Goal: Task Accomplishment & Management: Manage account settings

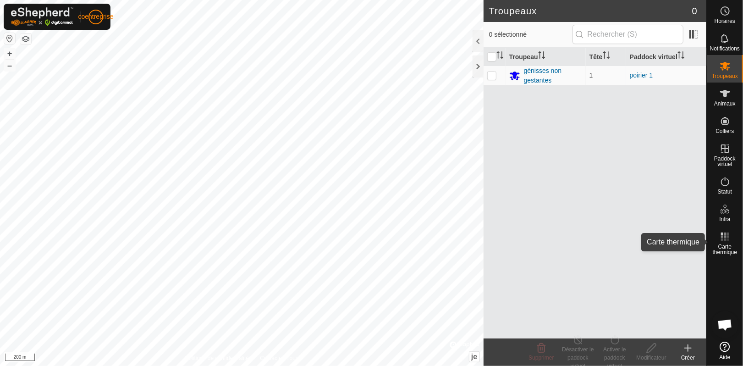
click at [726, 238] on rect at bounding box center [725, 236] width 2 height 2
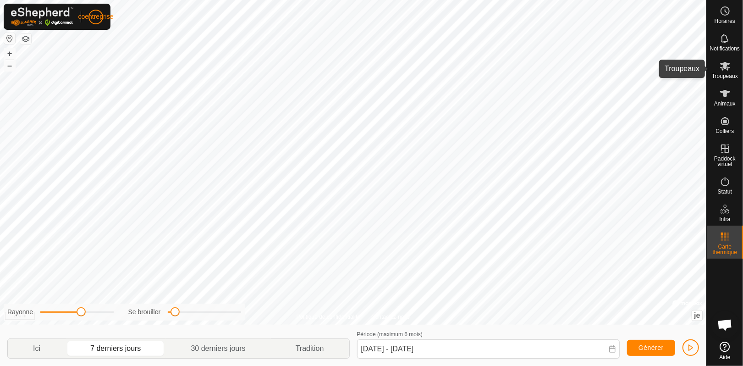
click at [725, 68] on icon at bounding box center [726, 66] width 10 height 9
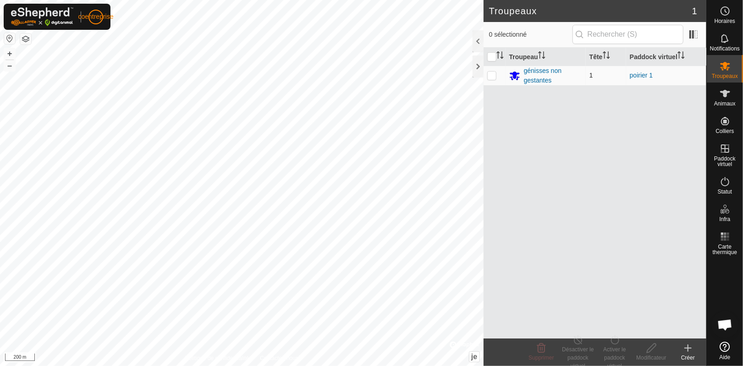
click at [494, 75] on p-checkbox at bounding box center [492, 75] width 9 height 7
checkbox input "true"
click at [540, 70] on font "génisses non gestantes" at bounding box center [543, 75] width 38 height 17
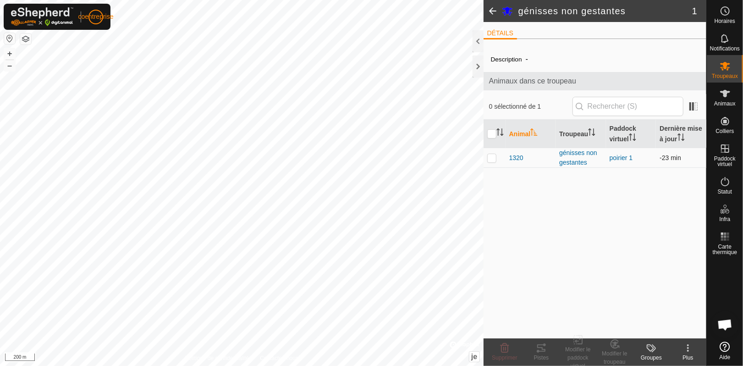
click at [491, 157] on p-checkbox at bounding box center [492, 157] width 9 height 7
checkbox input "true"
click at [502, 351] on icon at bounding box center [505, 348] width 9 height 9
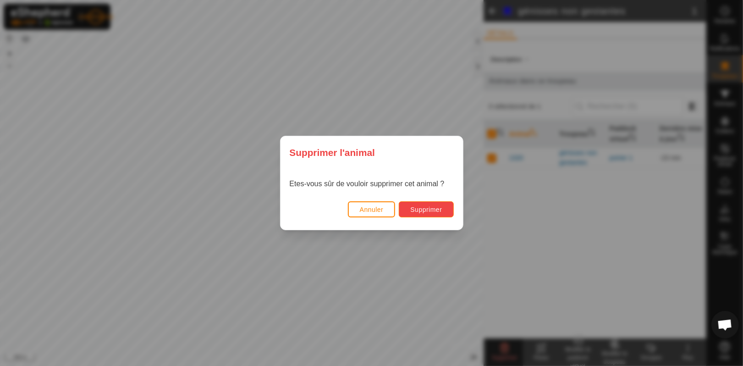
click at [421, 205] on button "Supprimer" at bounding box center [426, 209] width 55 height 16
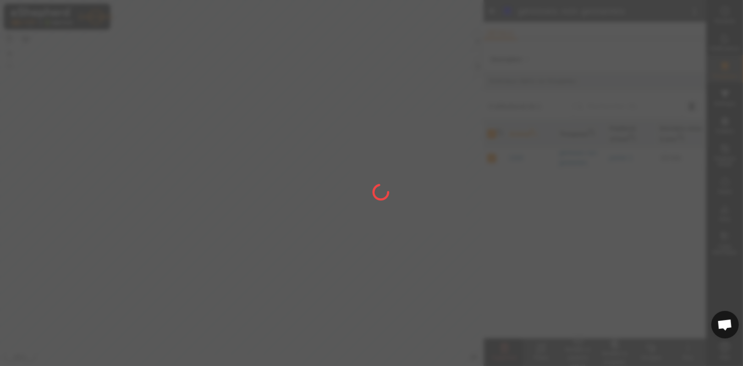
checkbox input "false"
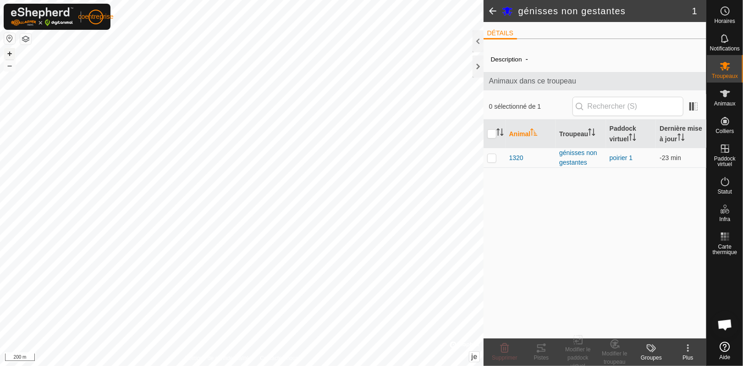
click at [10, 51] on font "+" at bounding box center [9, 54] width 5 height 10
click at [11, 53] on font "+" at bounding box center [9, 54] width 5 height 10
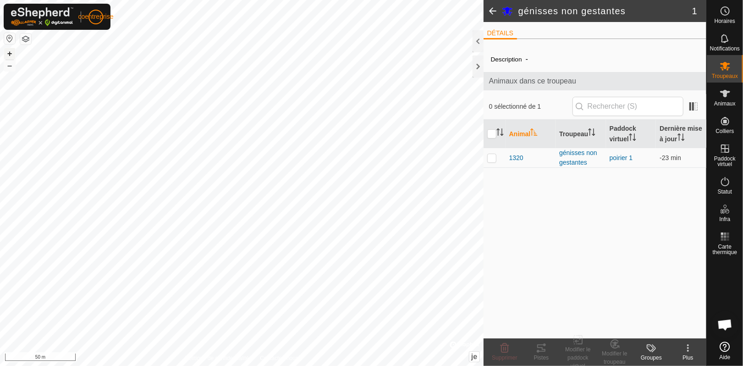
click at [11, 53] on font "+" at bounding box center [9, 54] width 5 height 10
click at [0, 216] on html "coentreprise Horaires Notifications Troupeaux Animaux Colliers Paddock virtuel …" at bounding box center [371, 183] width 743 height 366
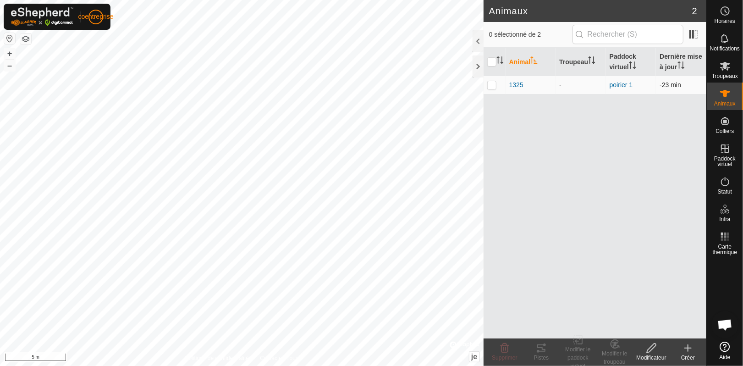
click at [492, 84] on p-checkbox at bounding box center [492, 84] width 9 height 7
checkbox input "true"
click at [504, 345] on icon at bounding box center [504, 348] width 11 height 11
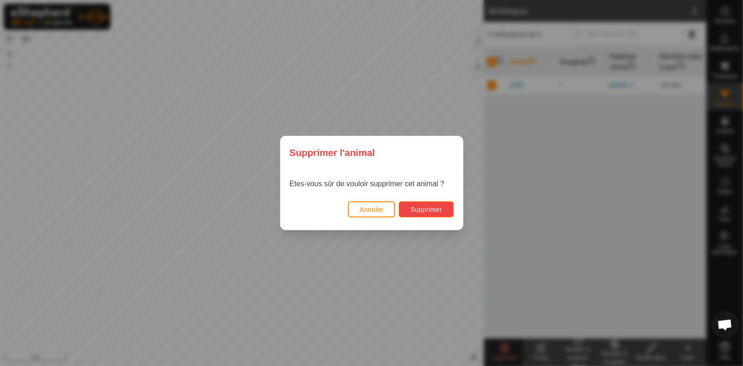
click at [437, 212] on font "Supprimer" at bounding box center [426, 209] width 32 height 7
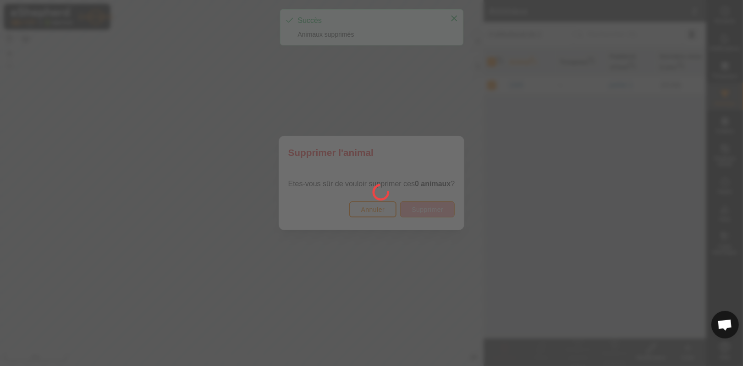
checkbox input "false"
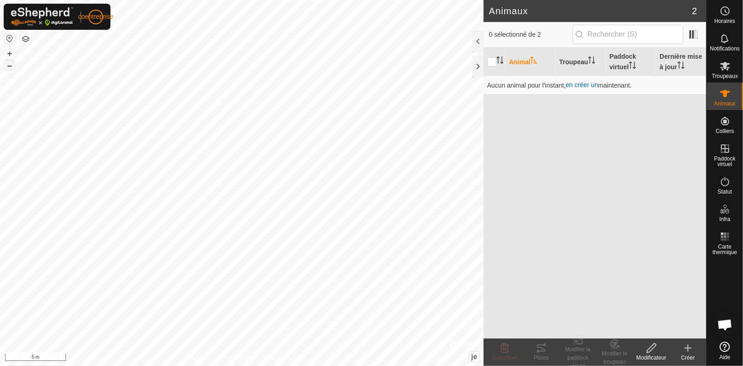
click at [10, 69] on font "–" at bounding box center [9, 66] width 5 height 10
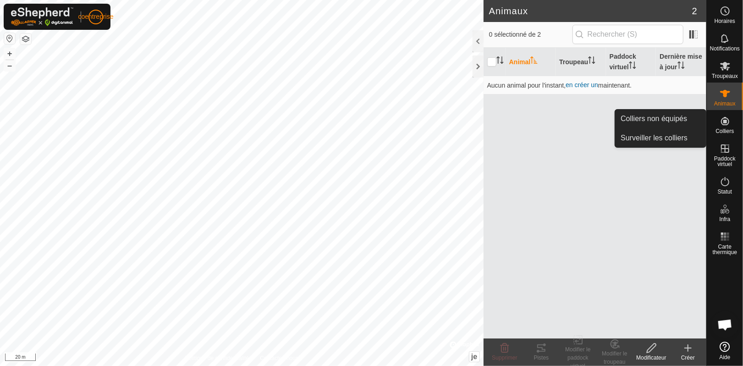
click at [727, 129] on font "Colliers" at bounding box center [725, 131] width 18 height 6
click at [723, 121] on icon at bounding box center [725, 121] width 11 height 11
click at [662, 115] on link "Colliers non équipés" at bounding box center [661, 119] width 91 height 18
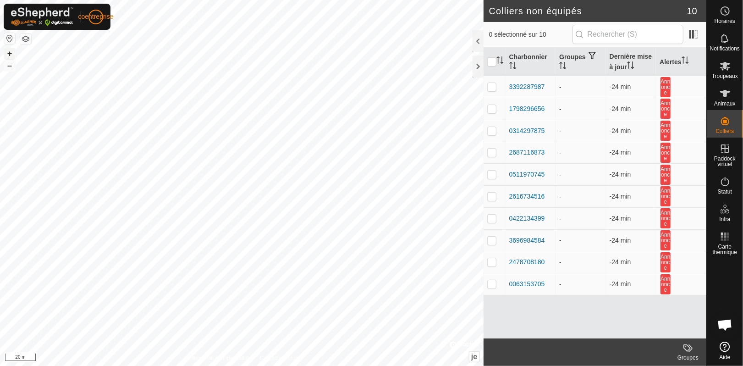
click at [10, 51] on font "+" at bounding box center [9, 54] width 5 height 10
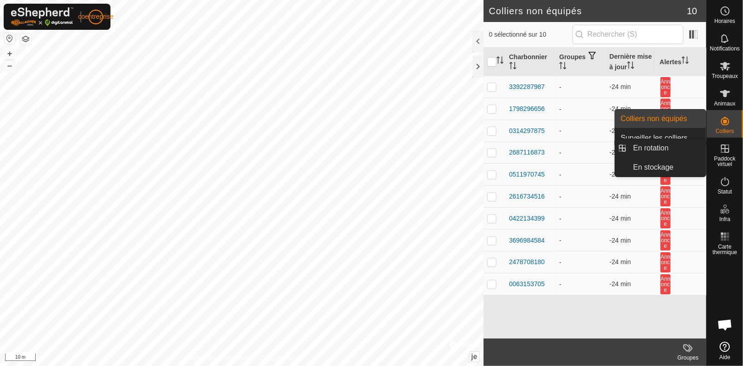
click at [725, 150] on icon at bounding box center [725, 148] width 8 height 8
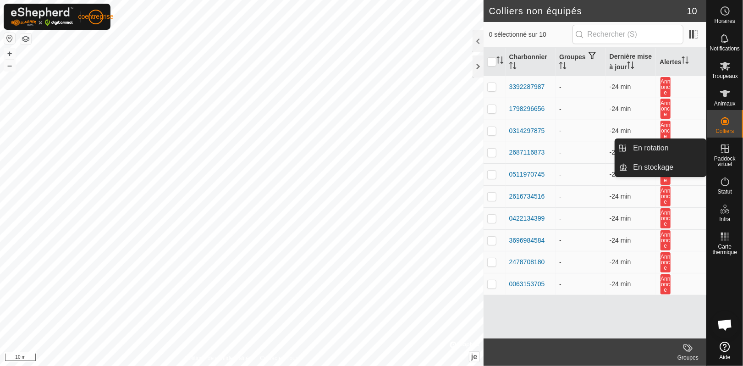
click at [725, 152] on icon at bounding box center [725, 148] width 11 height 11
click at [652, 147] on link "En rotation" at bounding box center [667, 148] width 78 height 18
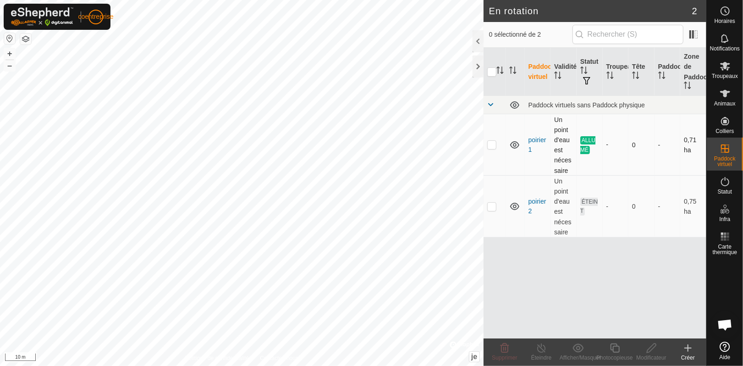
click at [495, 148] on p-checkbox at bounding box center [492, 144] width 9 height 7
checkbox input "true"
click at [488, 205] on p-checkbox at bounding box center [492, 206] width 9 height 7
checkbox input "true"
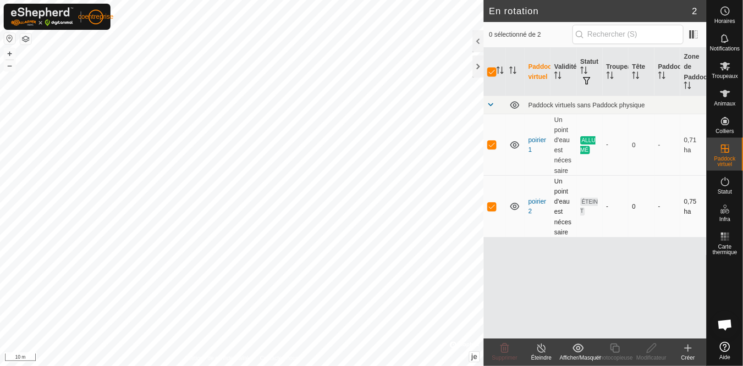
click at [491, 206] on p-checkbox at bounding box center [492, 206] width 9 height 7
checkbox input "false"
click at [493, 143] on p-checkbox at bounding box center [492, 144] width 9 height 7
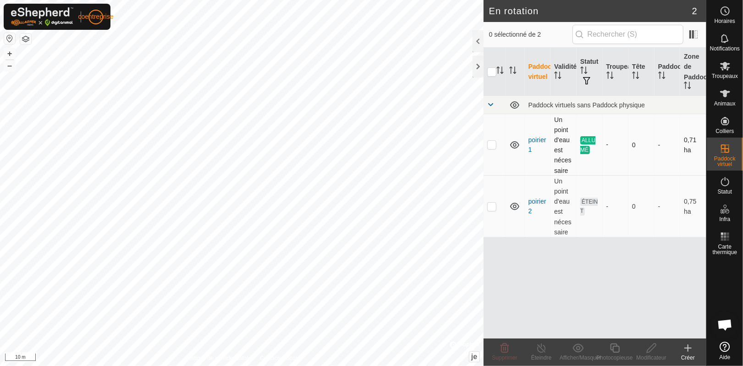
checkbox input "true"
click at [492, 72] on input "checkbox" at bounding box center [492, 71] width 9 height 9
checkbox input "true"
click at [540, 350] on icon at bounding box center [541, 348] width 11 height 11
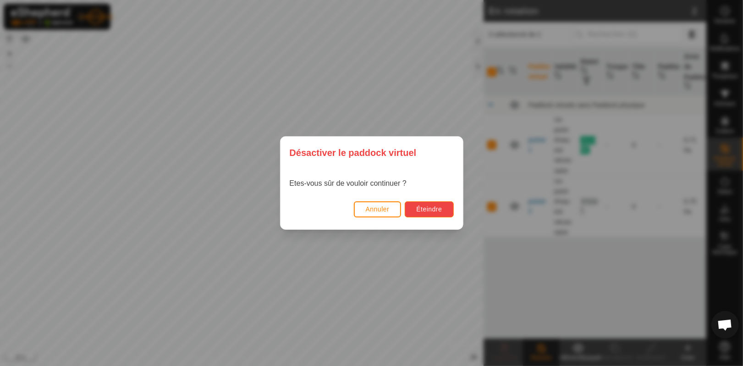
click at [430, 205] on font "Éteindre" at bounding box center [429, 208] width 26 height 7
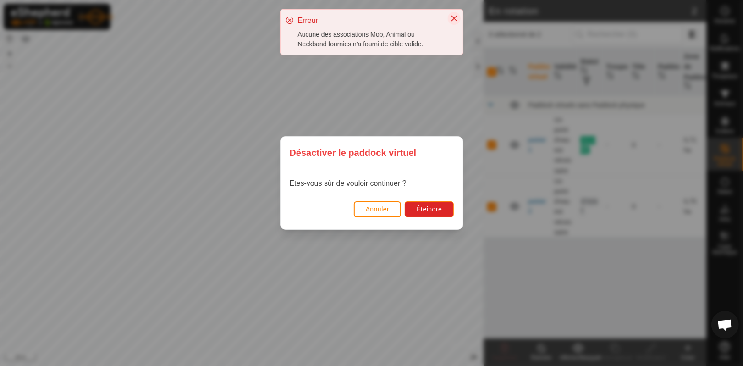
click at [454, 19] on icon "Fermer" at bounding box center [454, 18] width 7 height 7
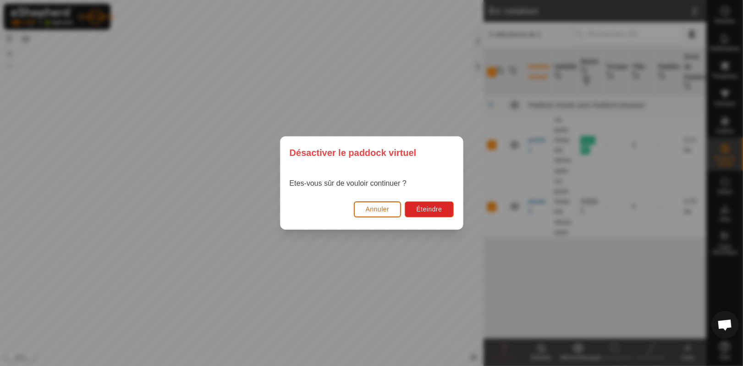
click at [378, 209] on font "Annuler" at bounding box center [378, 208] width 24 height 7
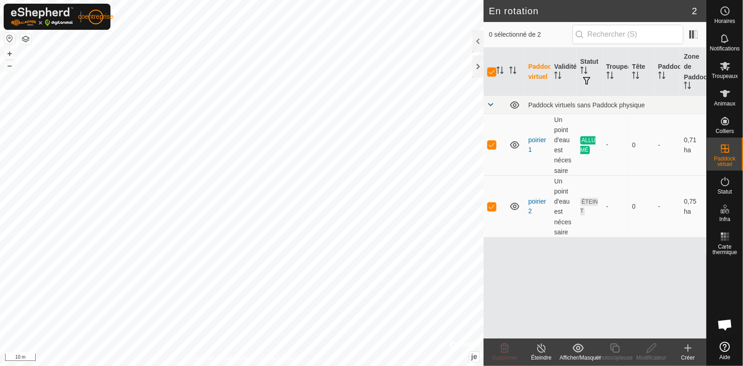
click at [582, 348] on icon at bounding box center [578, 348] width 11 height 11
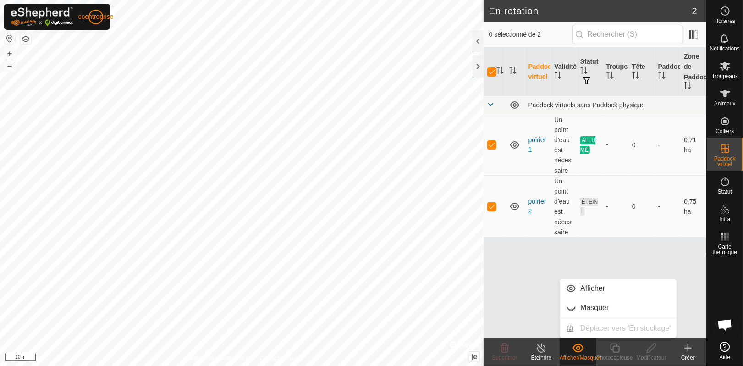
click at [582, 347] on icon at bounding box center [578, 348] width 11 height 9
click at [538, 350] on icon at bounding box center [542, 348] width 8 height 9
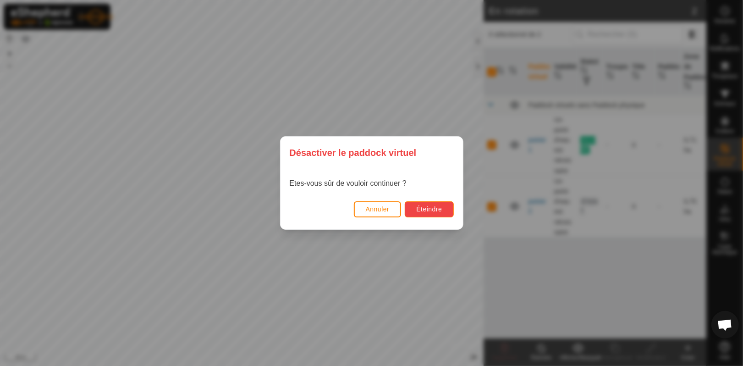
click at [417, 205] on font "Éteindre" at bounding box center [429, 208] width 26 height 7
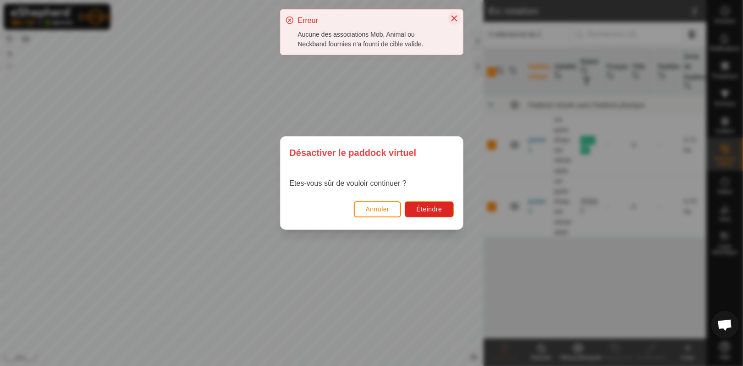
click at [456, 18] on icon "Fermer" at bounding box center [454, 18] width 7 height 7
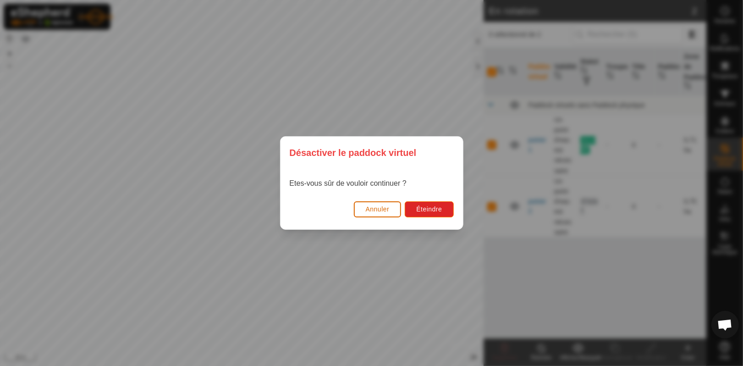
click at [375, 207] on font "Annuler" at bounding box center [378, 208] width 24 height 7
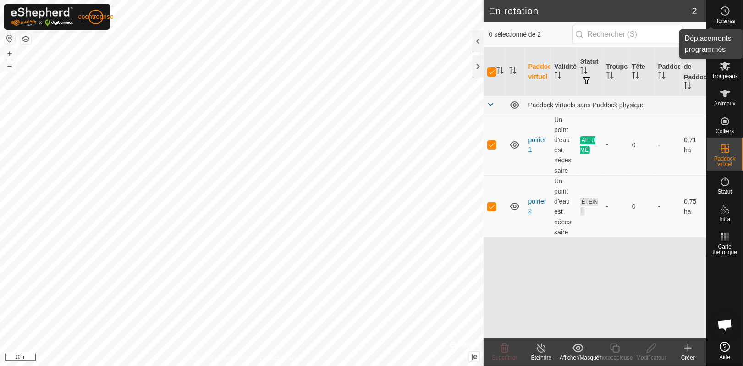
click at [727, 14] on icon at bounding box center [725, 11] width 11 height 11
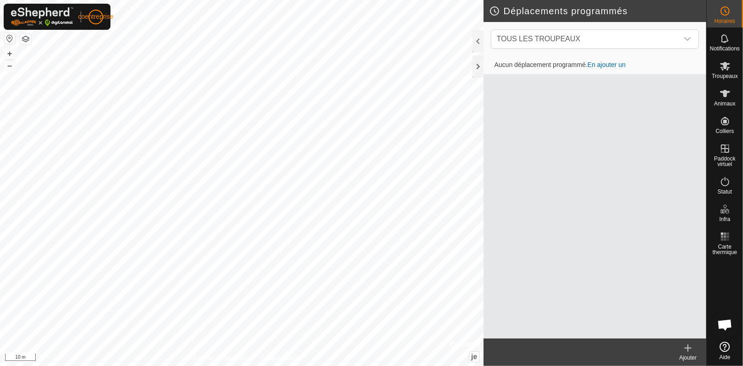
click at [610, 64] on font "En ajouter un" at bounding box center [607, 64] width 38 height 7
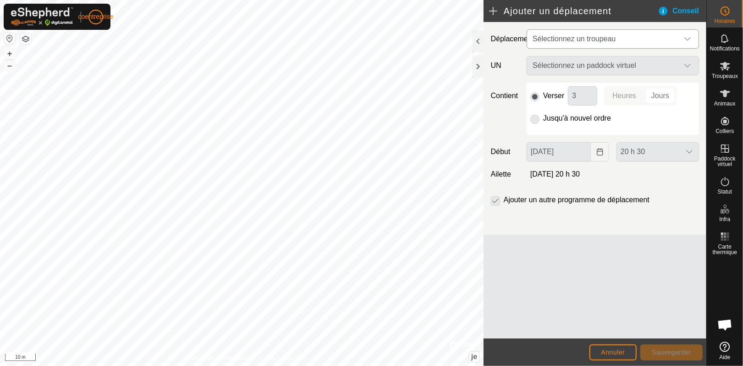
click at [627, 43] on span "Sélectionnez un troupeau" at bounding box center [604, 39] width 150 height 18
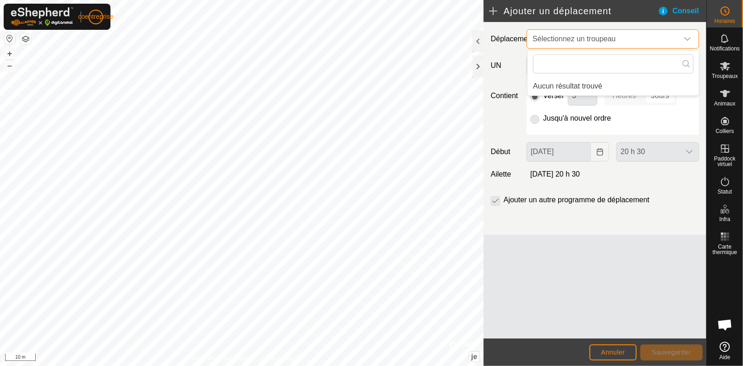
click at [627, 43] on span "Sélectionnez un troupeau" at bounding box center [604, 39] width 150 height 18
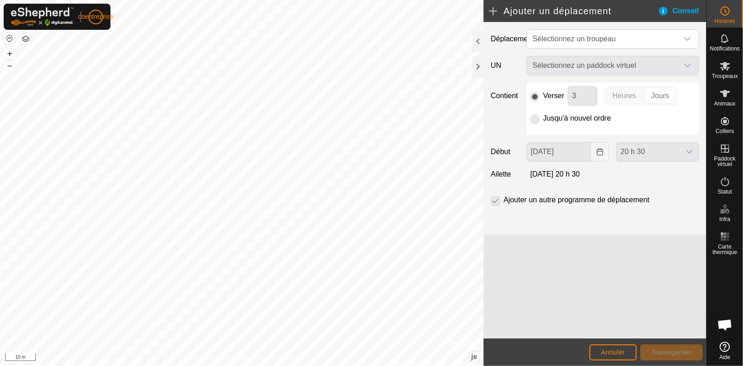
click at [622, 70] on div "Sélectionnez un paddock virtuel" at bounding box center [613, 65] width 180 height 19
click at [685, 64] on div "Sélectionnez un paddock virtuel" at bounding box center [613, 65] width 180 height 19
click at [730, 44] on es-notification-svg-icon at bounding box center [725, 38] width 17 height 15
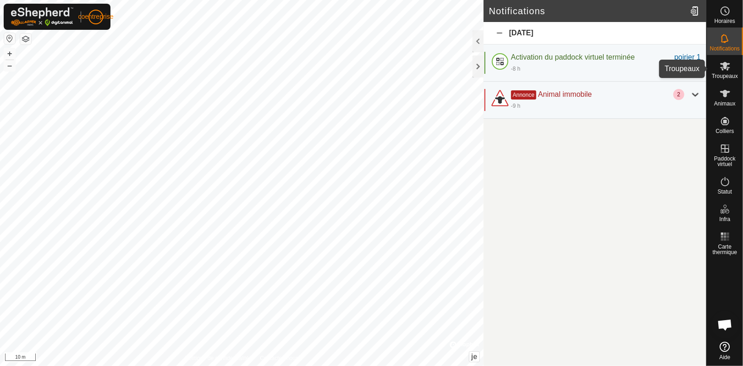
click at [724, 67] on icon at bounding box center [726, 66] width 10 height 9
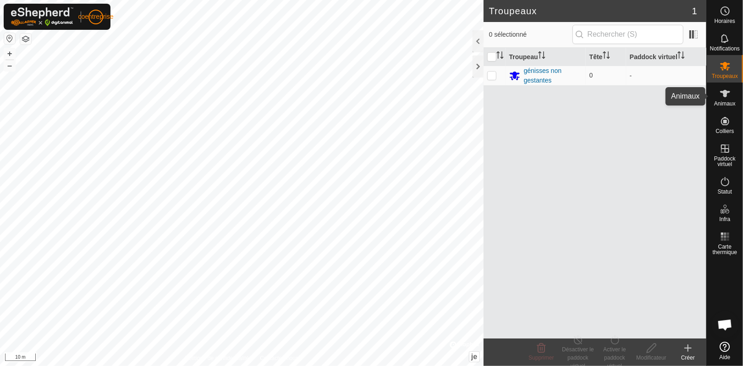
click at [718, 95] on es-animals-svg-icon at bounding box center [725, 93] width 17 height 15
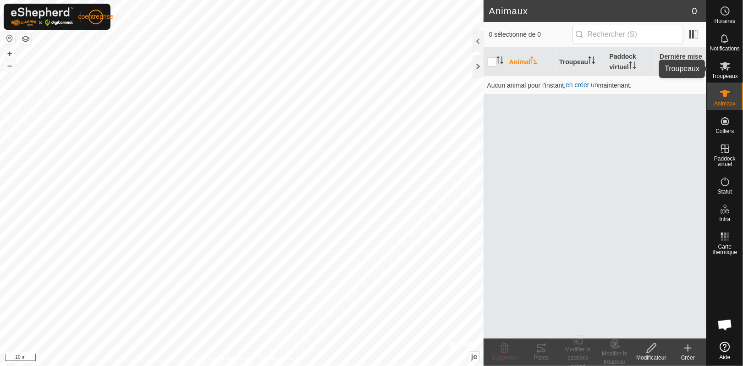
click at [725, 65] on icon at bounding box center [726, 66] width 10 height 9
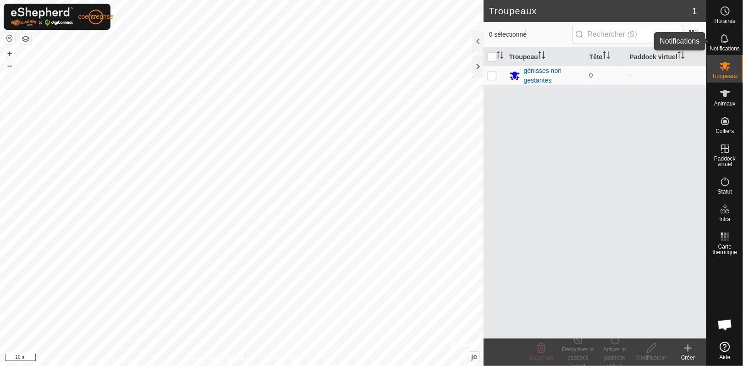
click at [726, 45] on font "Notifications" at bounding box center [725, 48] width 30 height 6
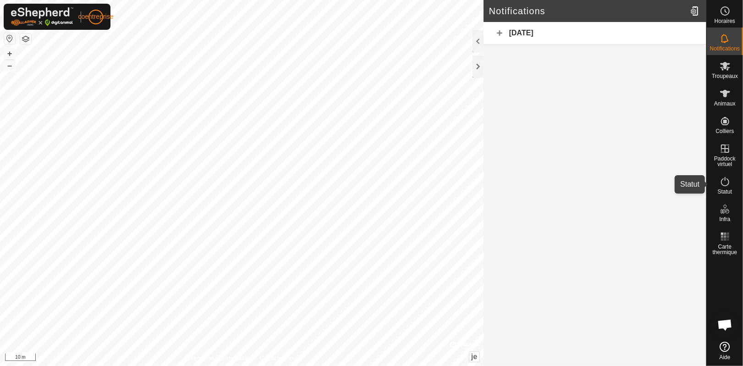
click at [721, 191] on font "Statut" at bounding box center [725, 192] width 14 height 6
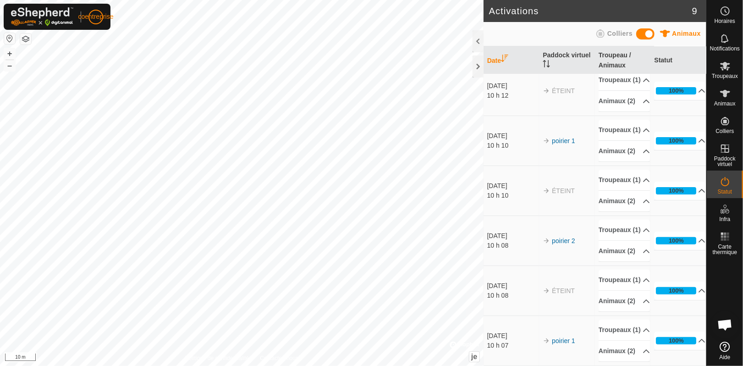
scroll to position [271, 0]
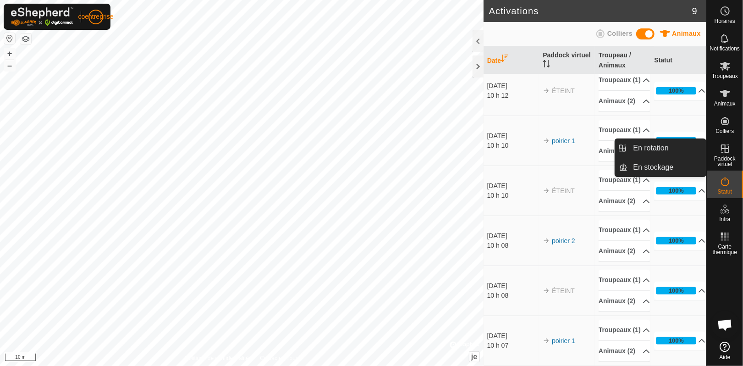
click at [728, 158] on font "Paddock virtuel" at bounding box center [726, 161] width 22 height 12
click at [724, 150] on icon at bounding box center [725, 148] width 11 height 11
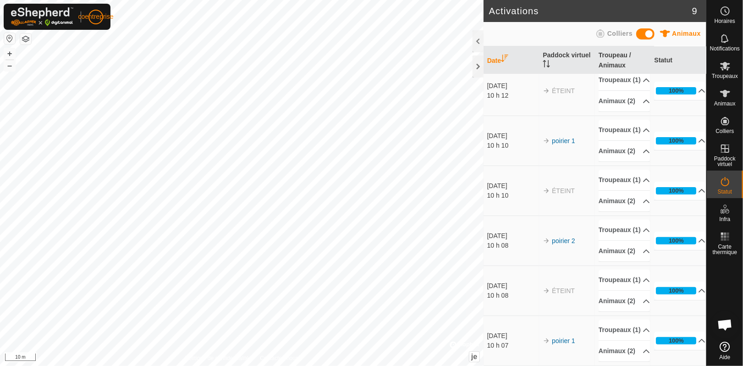
click at [642, 31] on span at bounding box center [646, 33] width 18 height 11
click at [686, 34] on font "Animaux" at bounding box center [686, 33] width 29 height 7
click at [617, 37] on font "Colliers" at bounding box center [620, 33] width 25 height 7
click at [728, 13] on icon at bounding box center [725, 11] width 11 height 11
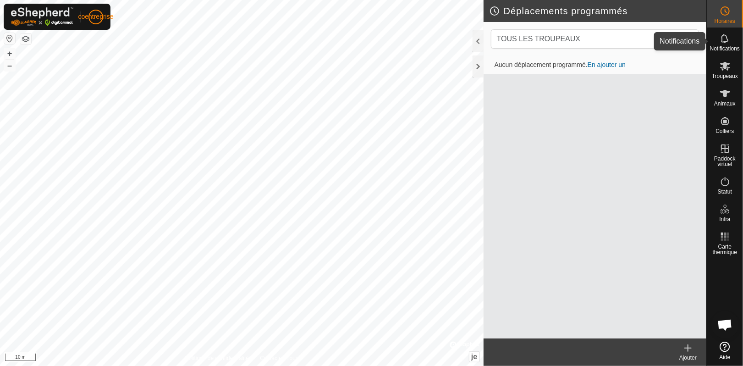
click at [724, 44] on es-notification-svg-icon at bounding box center [725, 38] width 17 height 15
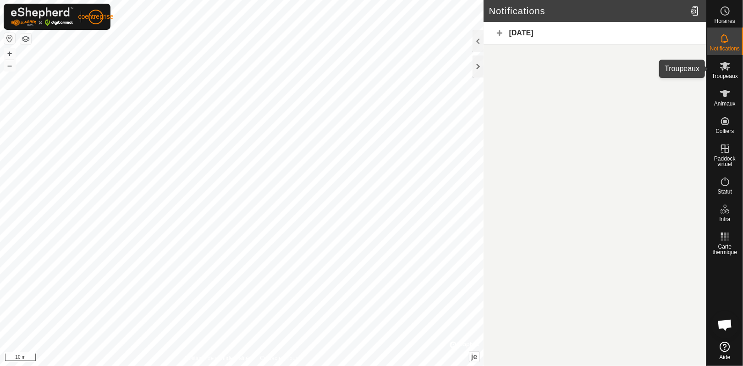
click at [724, 73] on font "Troupeaux" at bounding box center [725, 76] width 26 height 6
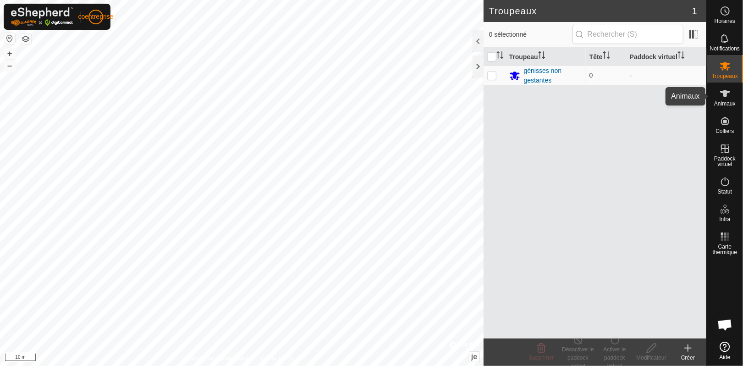
click at [722, 101] on font "Animaux" at bounding box center [726, 103] width 22 height 6
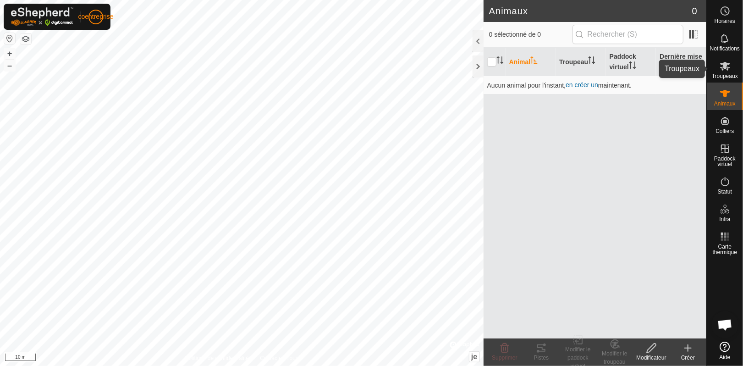
click at [720, 68] on icon at bounding box center [725, 66] width 11 height 11
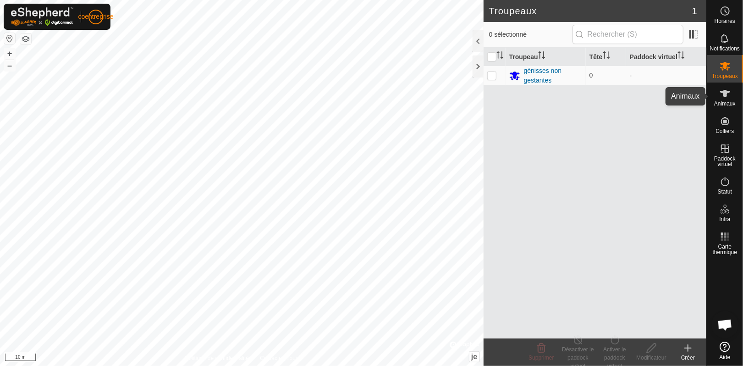
click at [720, 95] on icon at bounding box center [725, 93] width 11 height 11
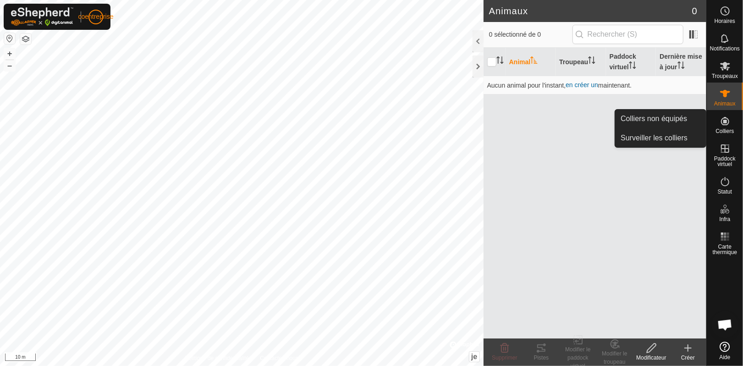
click at [728, 125] on icon at bounding box center [725, 121] width 11 height 11
click at [724, 122] on icon at bounding box center [725, 121] width 8 height 8
click at [672, 135] on link "Surveiller les colliers" at bounding box center [661, 138] width 91 height 18
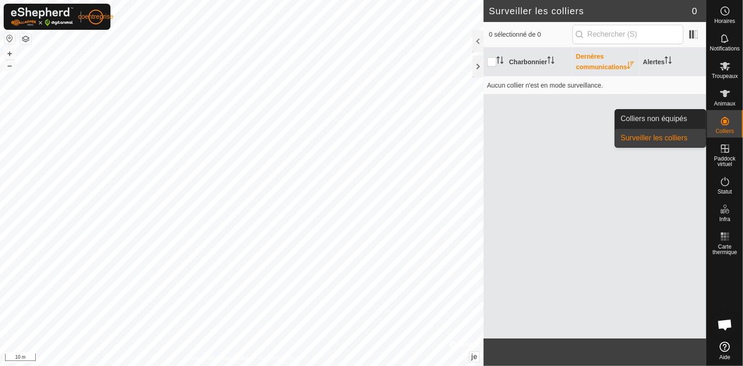
click at [732, 123] on es-neckbands-svg-icon at bounding box center [725, 121] width 17 height 15
click at [662, 124] on link "Colliers non équipés" at bounding box center [661, 119] width 91 height 18
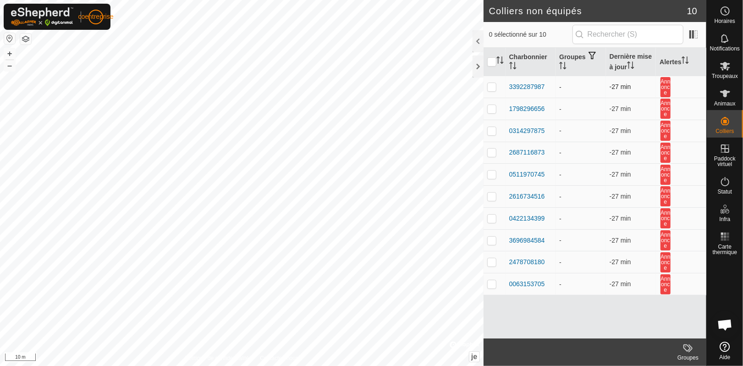
click at [491, 83] on p-checkbox at bounding box center [492, 86] width 9 height 7
checkbox input "true"
click at [491, 108] on p-checkbox at bounding box center [492, 108] width 9 height 7
checkbox input "true"
click at [491, 133] on p-checkbox at bounding box center [492, 130] width 9 height 7
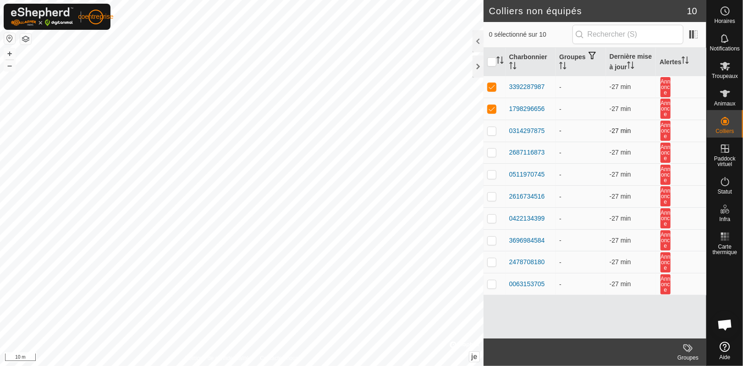
checkbox input "true"
click at [491, 154] on p-checkbox at bounding box center [492, 152] width 9 height 7
checkbox input "true"
click at [492, 178] on p-checkbox at bounding box center [492, 174] width 9 height 7
checkbox input "true"
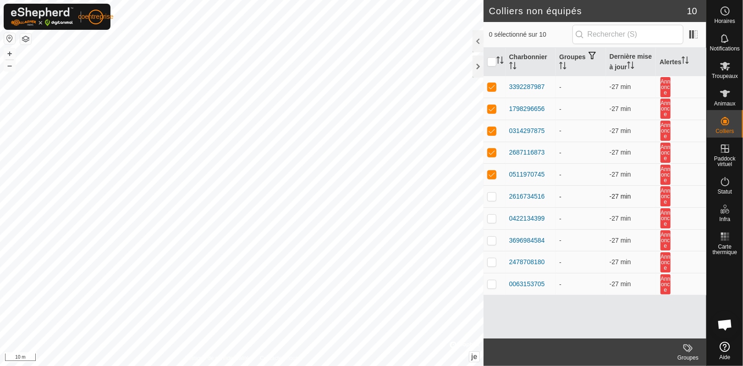
click at [492, 197] on p-checkbox at bounding box center [492, 196] width 9 height 7
checkbox input "true"
click at [492, 217] on p-checkbox at bounding box center [492, 218] width 9 height 7
checkbox input "true"
click at [492, 244] on p-checkbox at bounding box center [492, 240] width 9 height 7
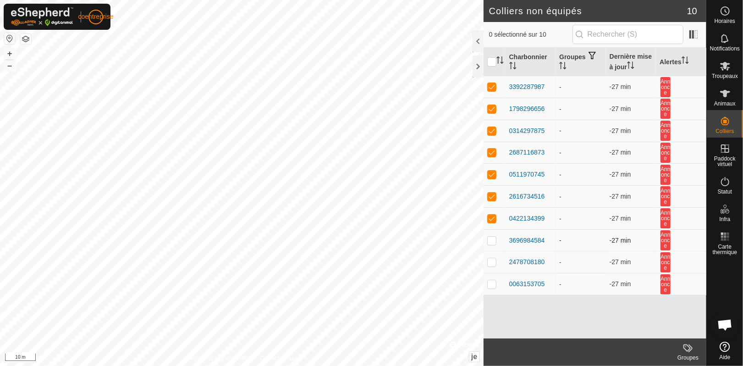
checkbox input "true"
click at [490, 268] on td at bounding box center [495, 262] width 22 height 22
checkbox input "true"
click at [491, 289] on td at bounding box center [495, 284] width 22 height 22
checkbox input "true"
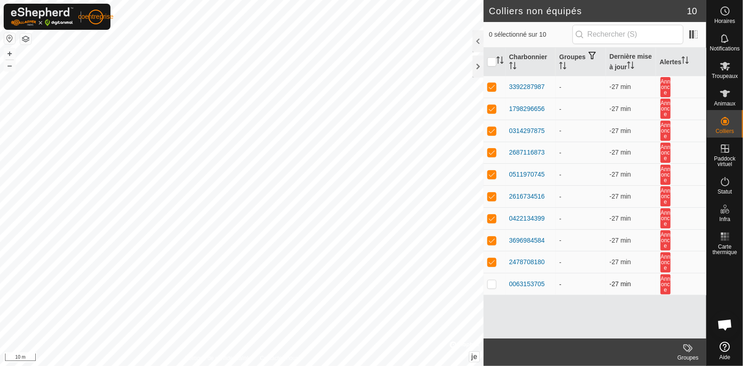
checkbox input "true"
click at [689, 346] on icon at bounding box center [688, 348] width 11 height 11
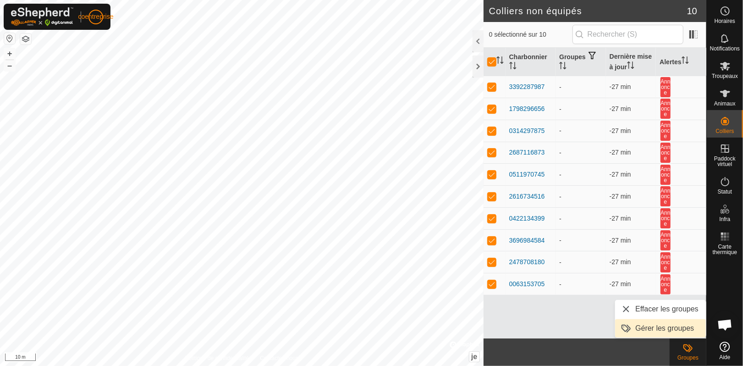
click at [675, 327] on font "Gérer les groupes" at bounding box center [665, 328] width 59 height 8
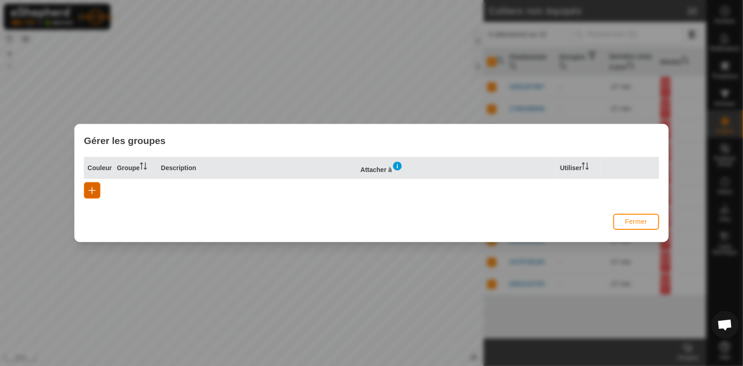
click at [92, 186] on button "button" at bounding box center [92, 190] width 17 height 17
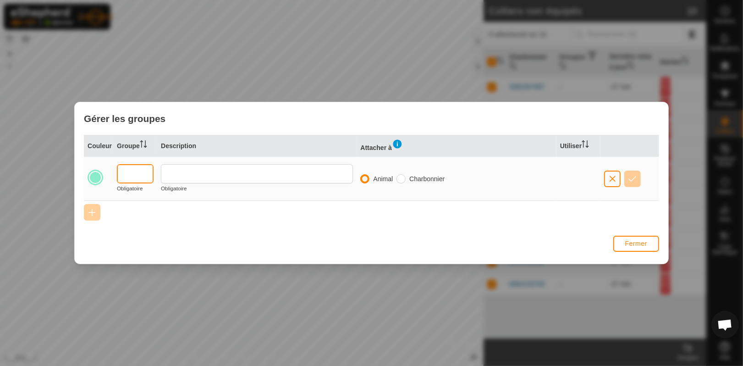
click at [134, 177] on input "text" at bounding box center [135, 173] width 37 height 19
type input "1"
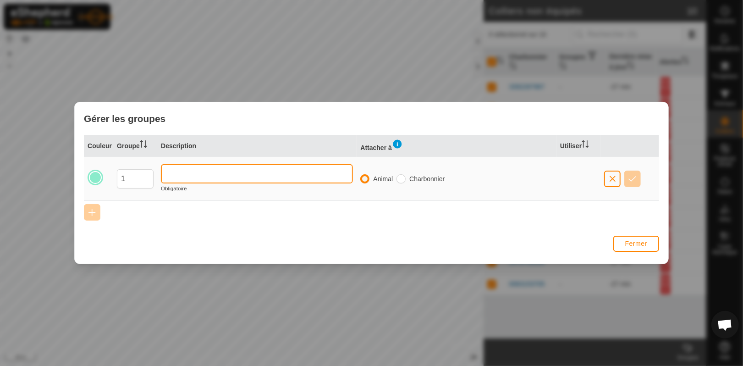
click at [174, 177] on input "text" at bounding box center [257, 173] width 192 height 19
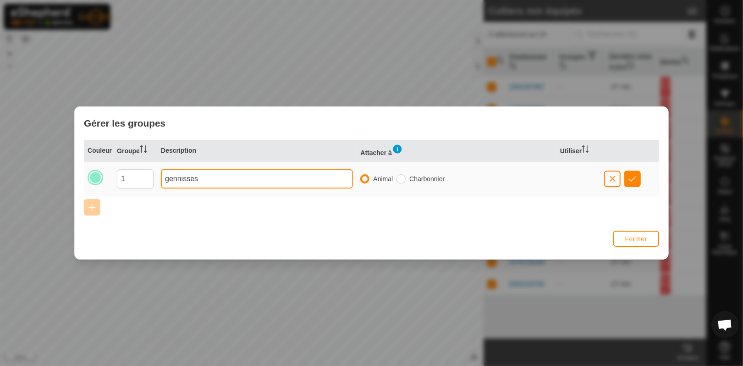
type input "gennisses"
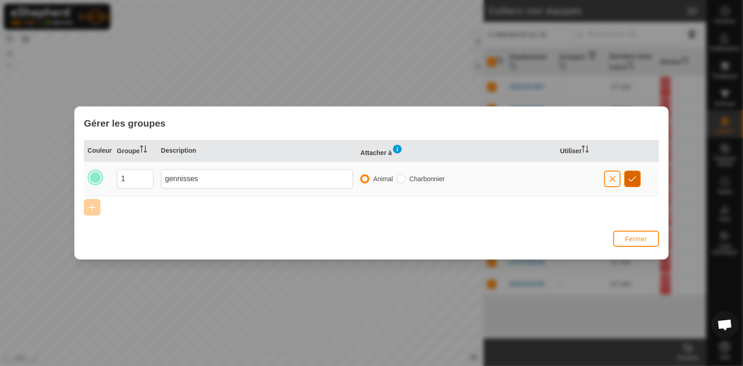
click at [636, 183] on button "button" at bounding box center [633, 179] width 17 height 17
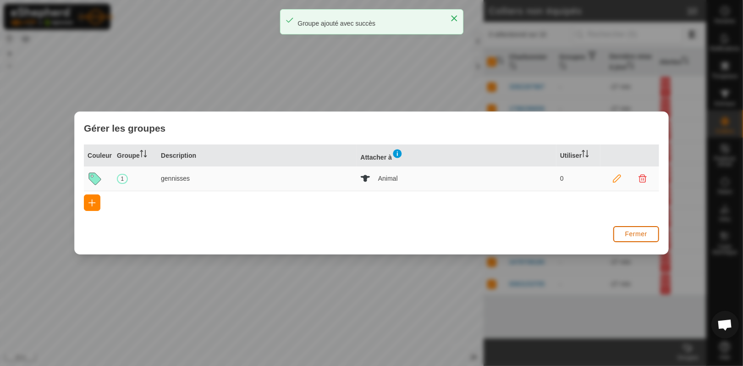
click at [631, 238] on font "Fermer" at bounding box center [637, 233] width 22 height 7
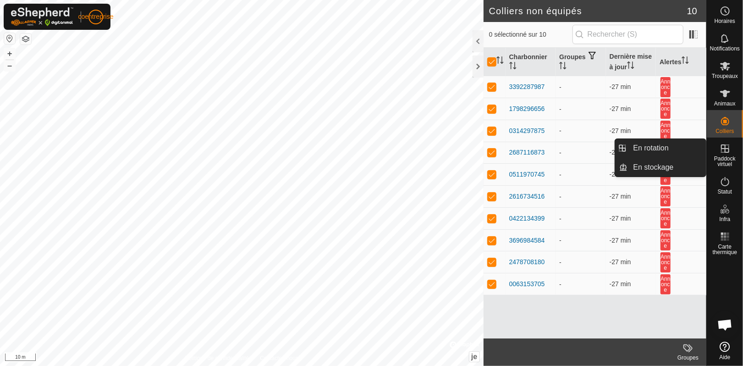
click at [723, 155] on es-virtualpaddocks-svg-icon at bounding box center [725, 148] width 17 height 15
click at [663, 169] on link "En stockage" at bounding box center [667, 167] width 78 height 18
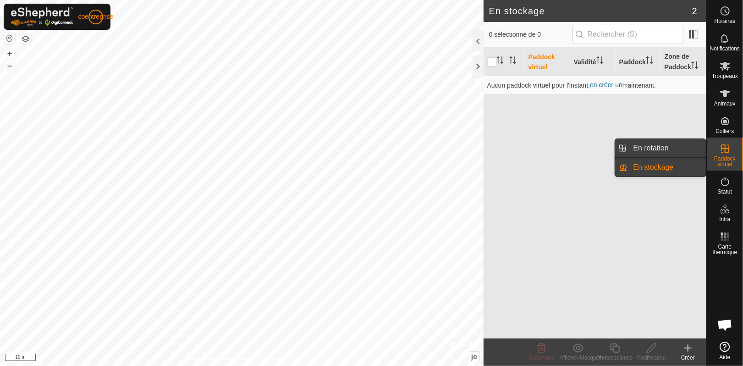
click at [662, 145] on link "En rotation" at bounding box center [667, 148] width 78 height 18
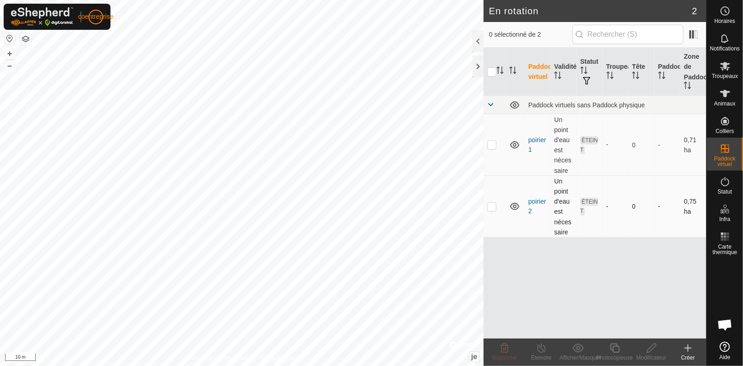
click at [493, 209] on p-checkbox at bounding box center [492, 206] width 9 height 7
click at [498, 349] on delete-svg-icon at bounding box center [505, 348] width 37 height 11
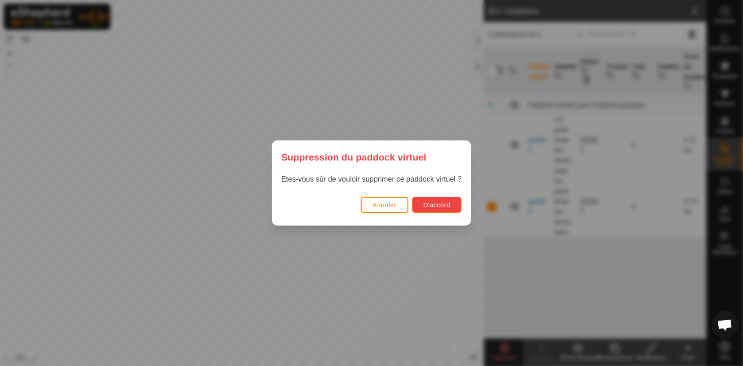
click at [442, 205] on font "D'accord" at bounding box center [437, 204] width 27 height 7
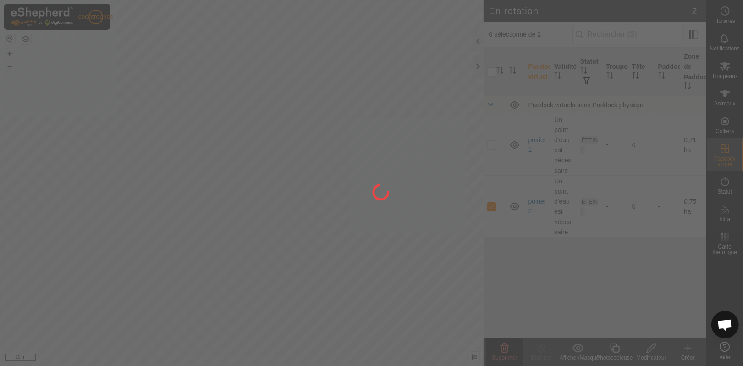
checkbox input "false"
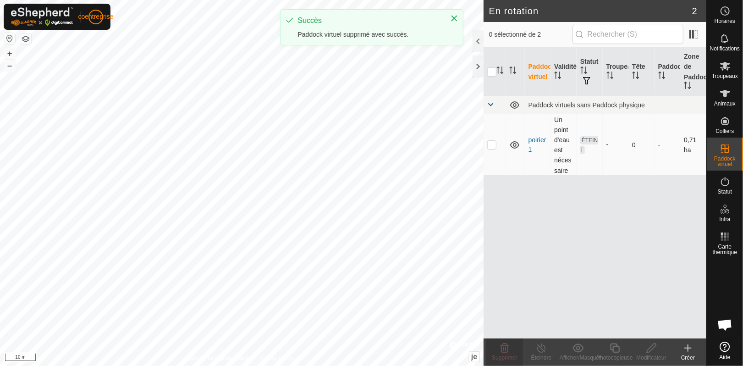
click at [494, 143] on p-checkbox at bounding box center [492, 144] width 9 height 7
checkbox input "true"
click at [500, 348] on icon at bounding box center [504, 348] width 11 height 11
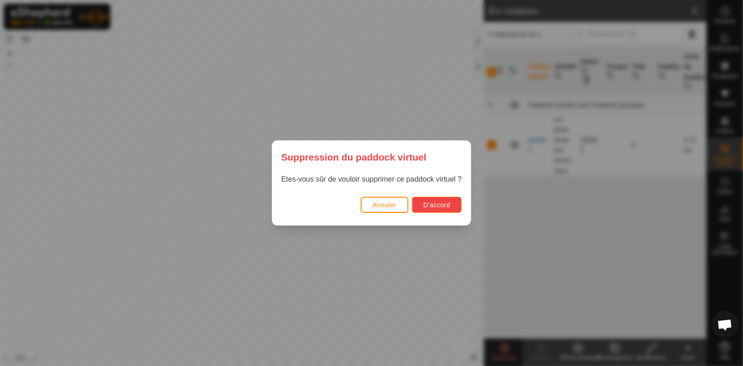
click at [434, 205] on font "D'accord" at bounding box center [437, 204] width 27 height 7
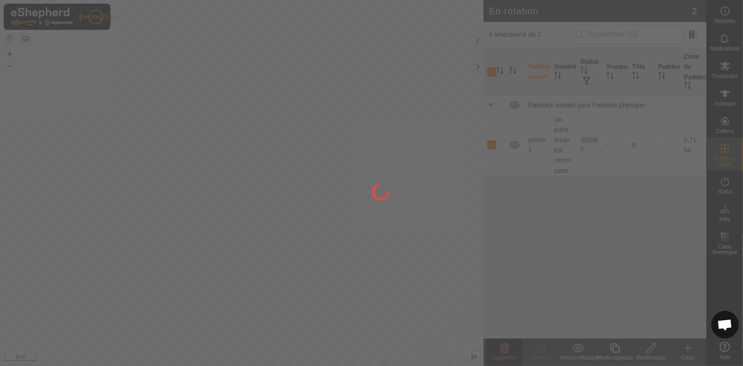
checkbox input "false"
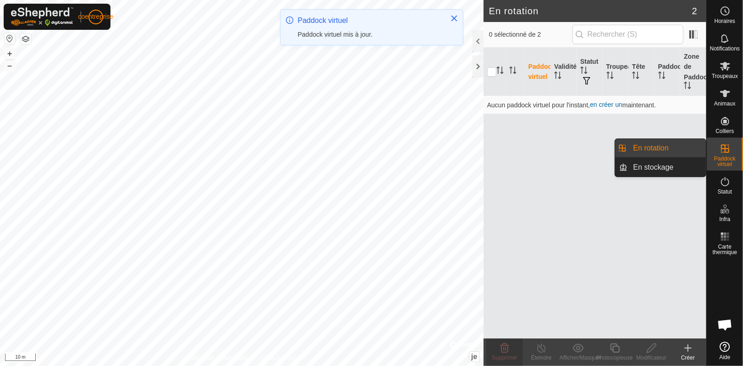
click at [645, 148] on link "En rotation" at bounding box center [667, 148] width 78 height 18
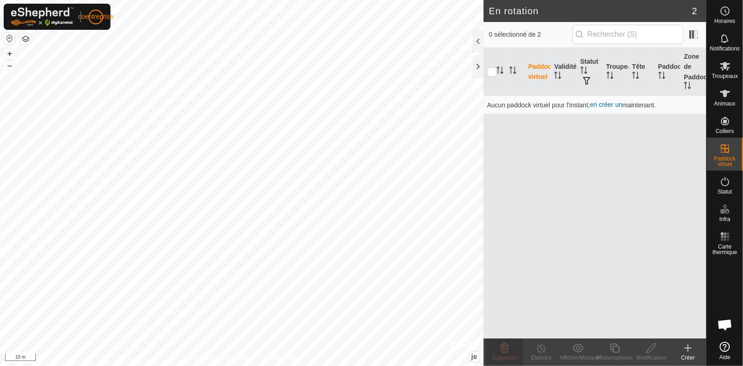
click at [682, 344] on create-svg-icon at bounding box center [688, 348] width 37 height 11
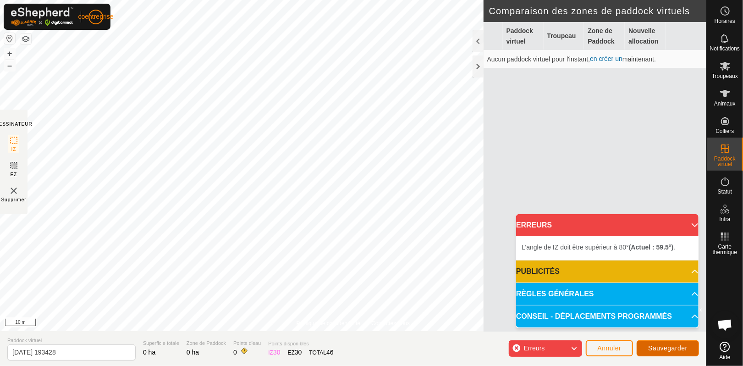
click at [666, 345] on font "Sauvegarder" at bounding box center [668, 347] width 39 height 7
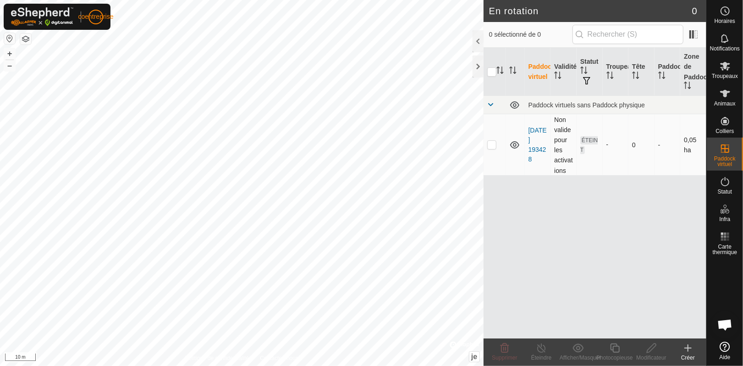
click at [492, 147] on p-checkbox at bounding box center [492, 144] width 9 height 7
checkbox input "true"
click at [688, 347] on icon at bounding box center [688, 348] width 0 height 6
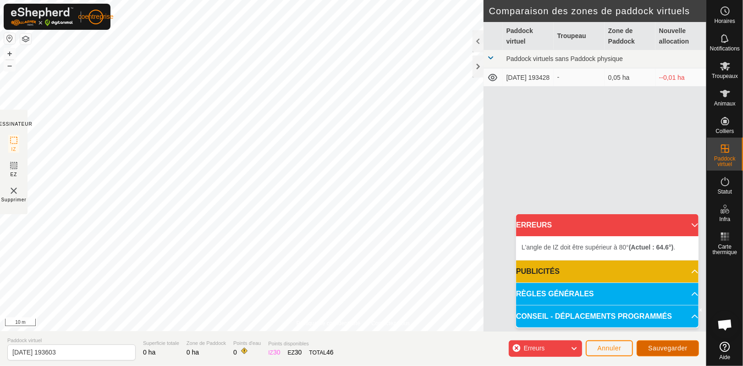
click at [672, 347] on font "Sauvegarder" at bounding box center [668, 347] width 39 height 7
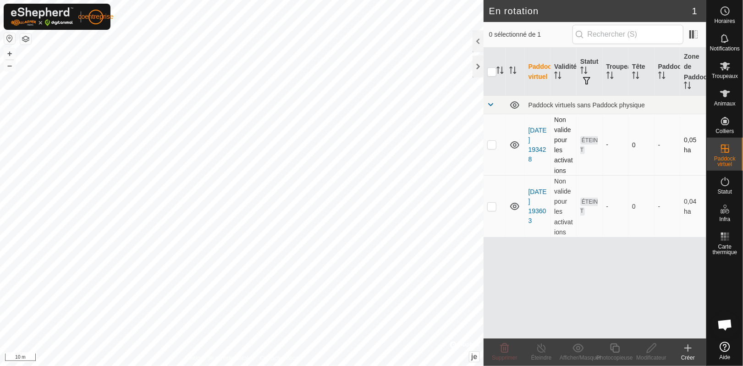
click at [490, 147] on p-checkbox at bounding box center [492, 144] width 9 height 7
checkbox input "true"
click at [492, 209] on p-checkbox at bounding box center [492, 206] width 9 height 7
checkbox input "true"
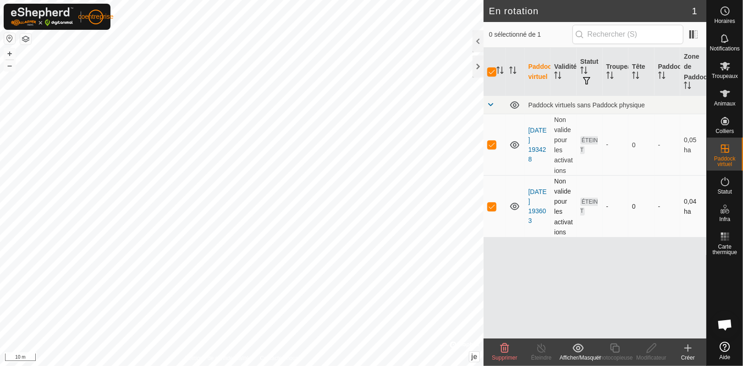
click at [492, 209] on p-checkbox at bounding box center [492, 206] width 9 height 7
checkbox input "false"
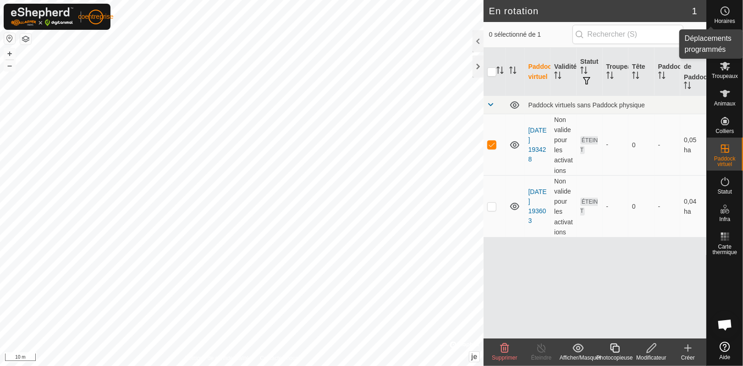
click at [725, 14] on icon at bounding box center [725, 11] width 11 height 11
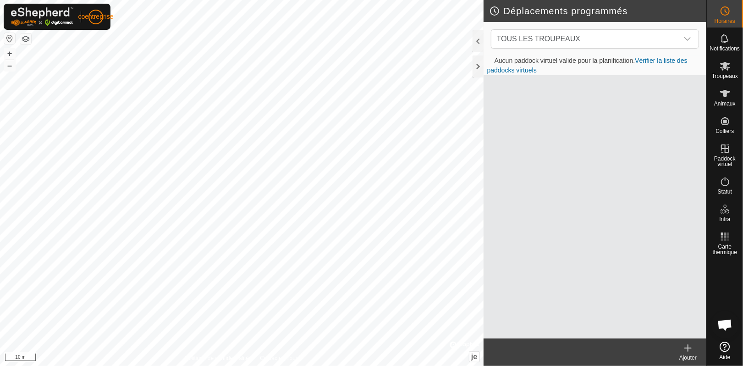
click at [655, 57] on font "Vérifier la liste des paddocks virtuels" at bounding box center [588, 65] width 200 height 17
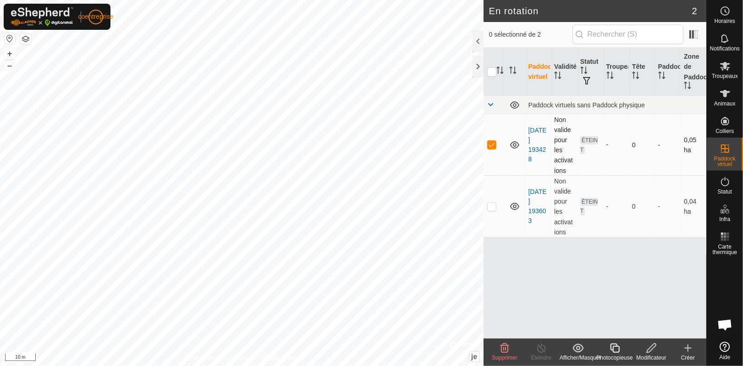
click at [494, 147] on p-checkbox at bounding box center [492, 144] width 9 height 7
checkbox input "true"
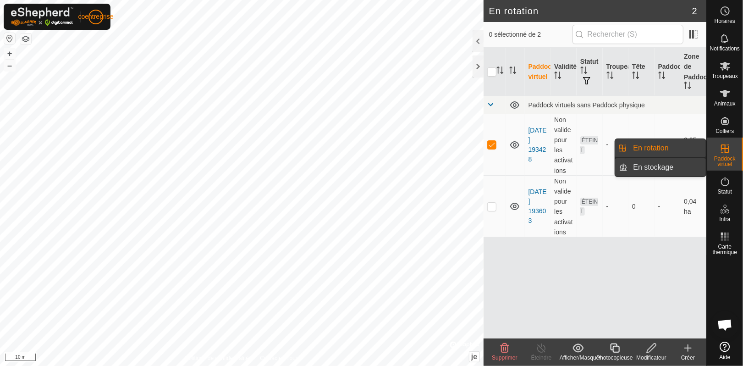
click at [657, 168] on link "En stockage" at bounding box center [667, 167] width 78 height 18
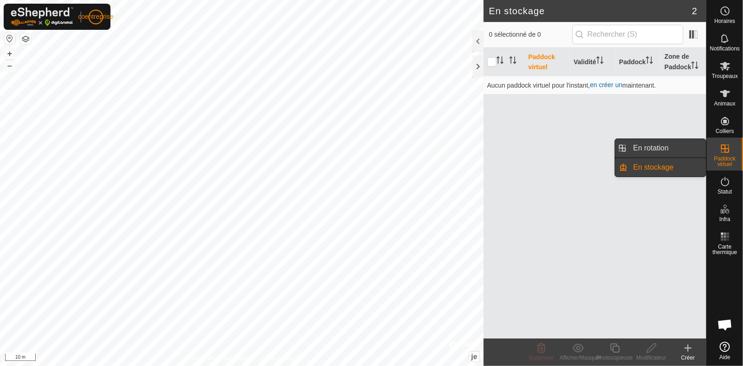
click at [675, 150] on link "En rotation" at bounding box center [667, 148] width 78 height 18
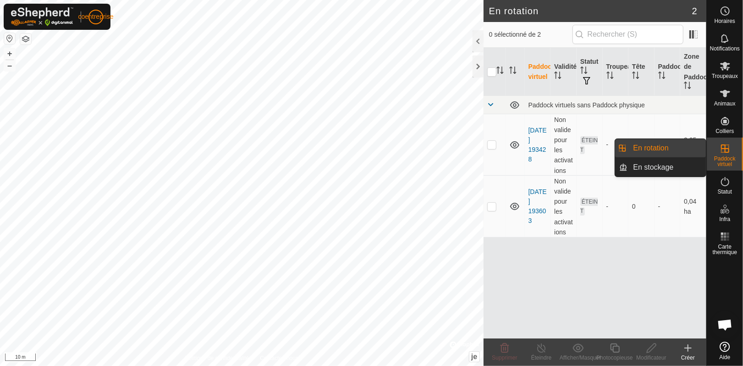
click at [741, 150] on div "Paddock virtuel" at bounding box center [725, 154] width 36 height 33
click at [729, 147] on icon at bounding box center [725, 148] width 8 height 8
click at [671, 167] on link "En stockage" at bounding box center [667, 167] width 78 height 18
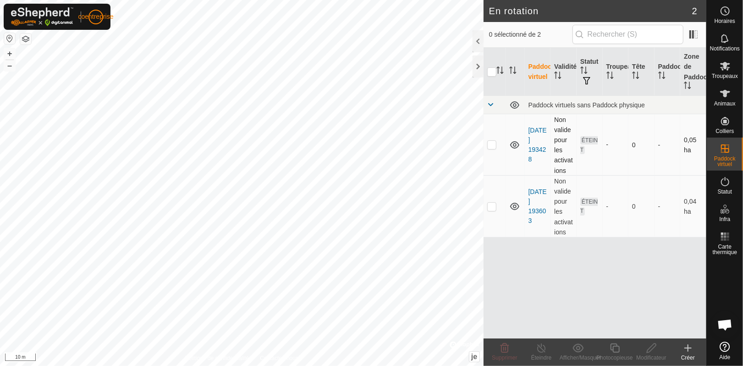
click at [492, 145] on p-checkbox at bounding box center [492, 144] width 9 height 7
checkbox input "true"
click at [497, 211] on td at bounding box center [495, 206] width 22 height 61
checkbox input "true"
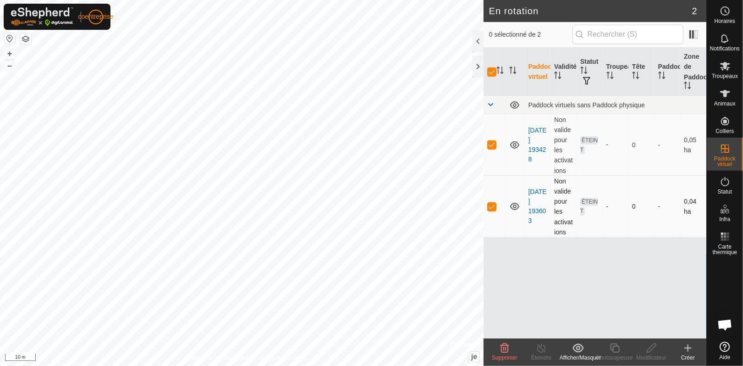
click at [497, 211] on td at bounding box center [495, 206] width 22 height 61
checkbox input "false"
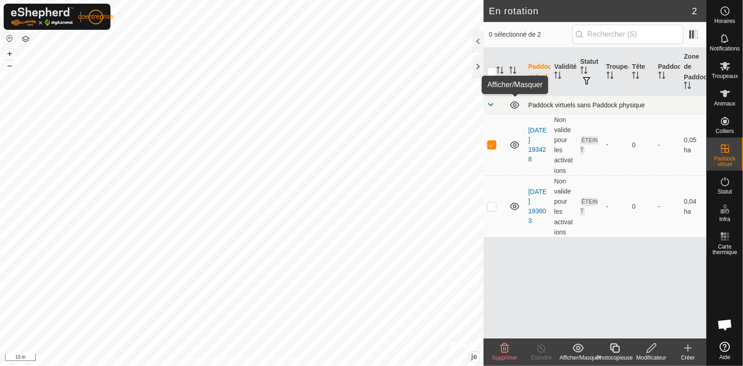
click at [514, 106] on icon at bounding box center [514, 104] width 9 height 7
click at [514, 106] on icon at bounding box center [515, 105] width 11 height 11
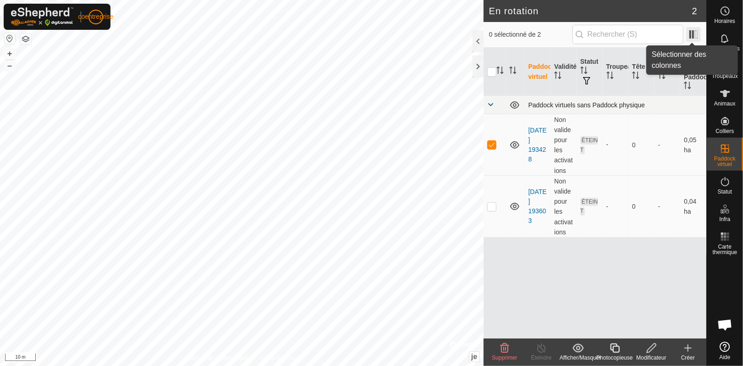
click at [694, 35] on span at bounding box center [694, 34] width 15 height 15
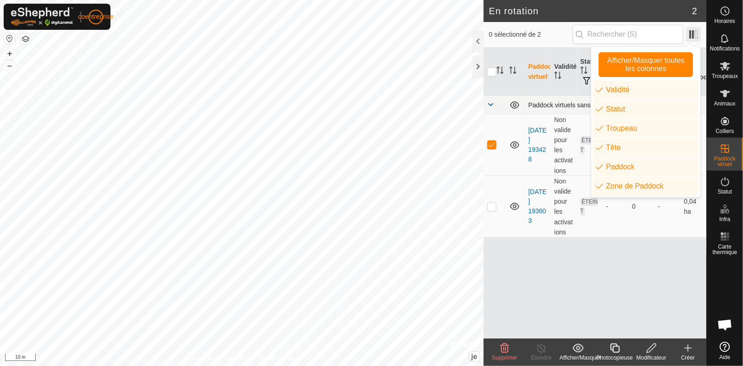
click at [694, 35] on span at bounding box center [694, 34] width 15 height 15
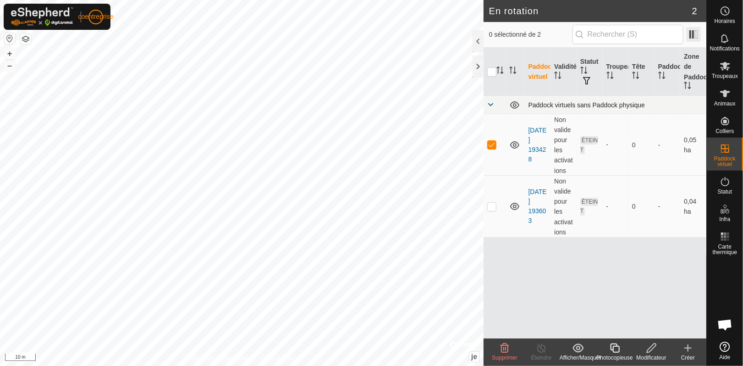
click at [694, 35] on span at bounding box center [694, 34] width 15 height 15
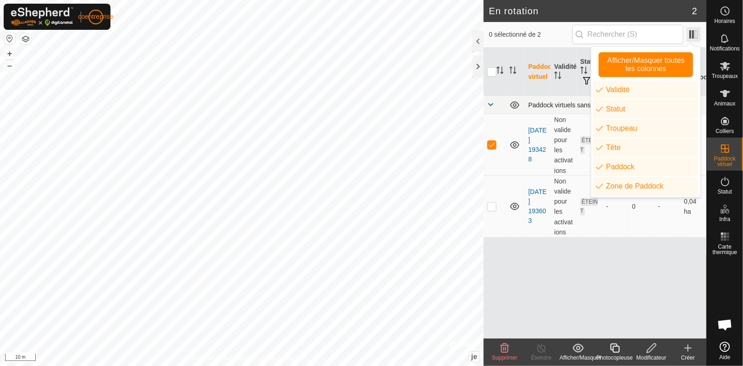
click at [694, 35] on span at bounding box center [694, 34] width 15 height 15
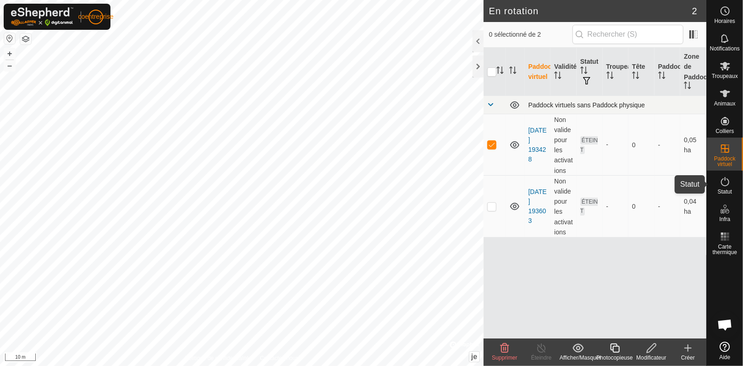
click at [726, 189] on font "Statut" at bounding box center [725, 192] width 14 height 6
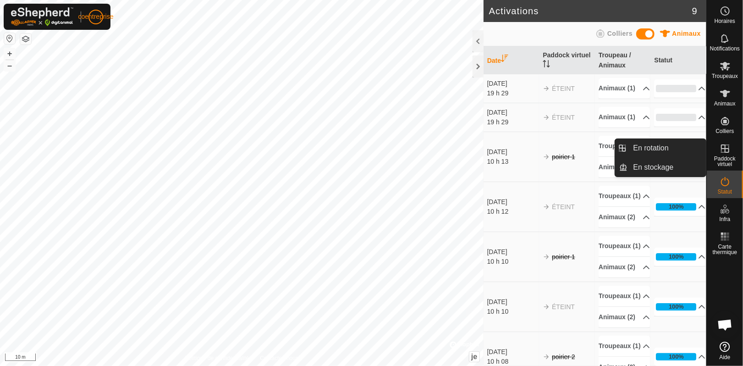
click at [725, 153] on icon at bounding box center [725, 148] width 11 height 11
click at [724, 144] on icon at bounding box center [725, 148] width 11 height 11
click at [673, 150] on link "En rotation" at bounding box center [667, 148] width 78 height 18
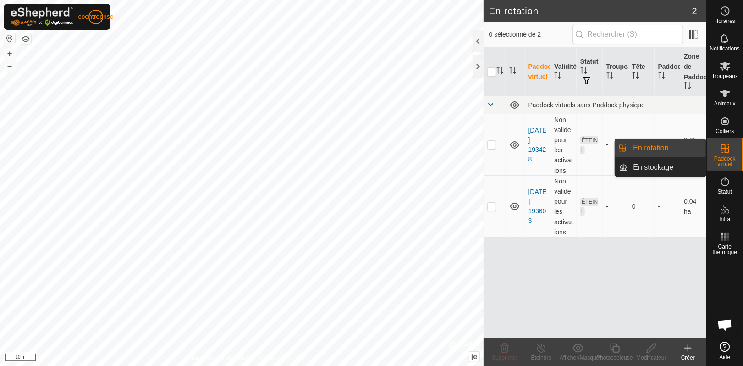
click at [658, 172] on link "En stockage" at bounding box center [667, 167] width 78 height 18
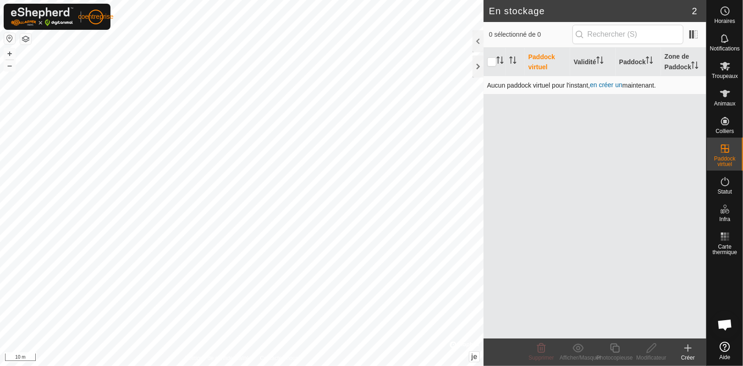
click at [609, 85] on font "en créer un" at bounding box center [606, 84] width 33 height 7
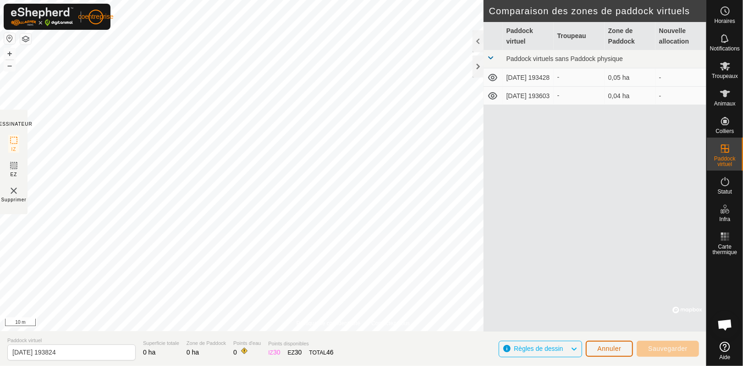
click at [608, 349] on font "Annuler" at bounding box center [610, 348] width 24 height 7
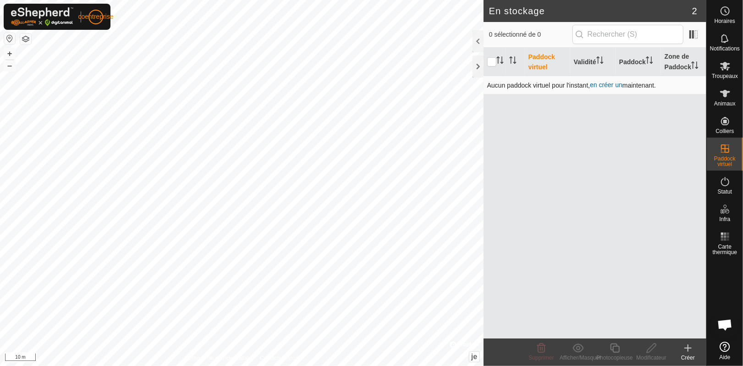
click at [607, 83] on font "en créer un" at bounding box center [606, 84] width 33 height 7
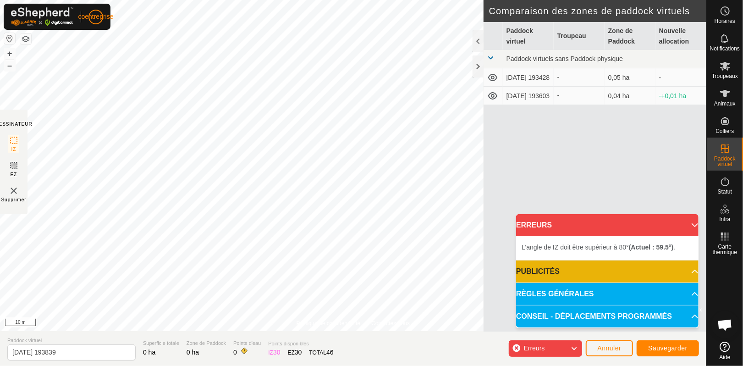
click at [690, 226] on p-accordion-header "ERREURS" at bounding box center [607, 225] width 183 height 22
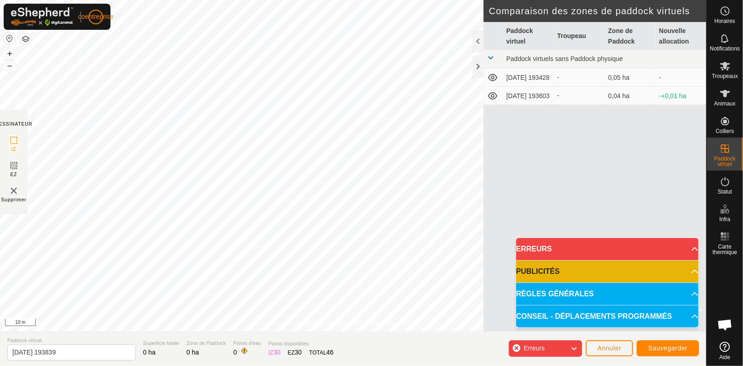
click at [577, 349] on icon at bounding box center [574, 349] width 7 height 12
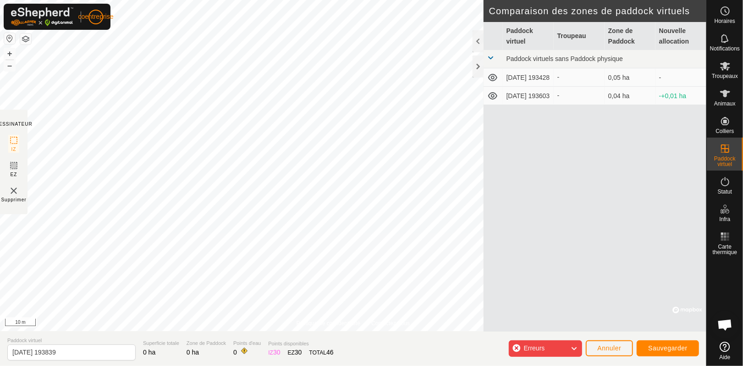
click at [577, 349] on icon at bounding box center [574, 349] width 7 height 12
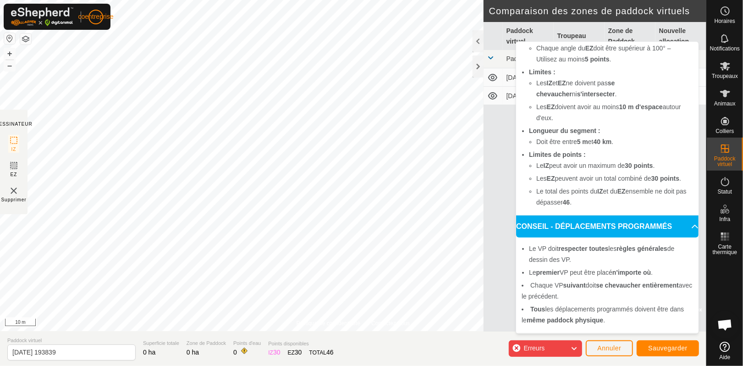
scroll to position [199, 0]
click at [662, 347] on font "Sauvegarder" at bounding box center [668, 347] width 39 height 7
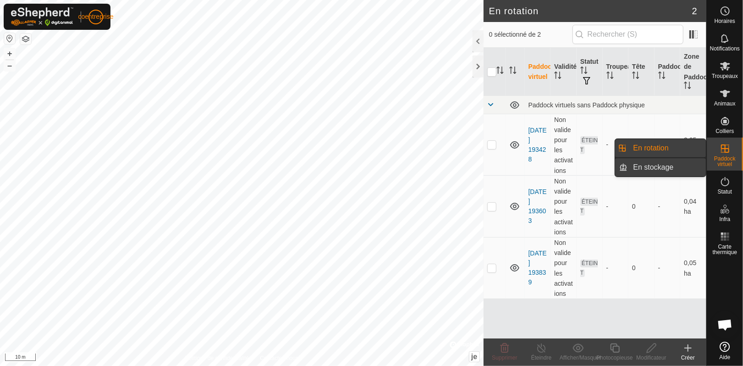
click at [665, 164] on link "En stockage" at bounding box center [667, 167] width 78 height 18
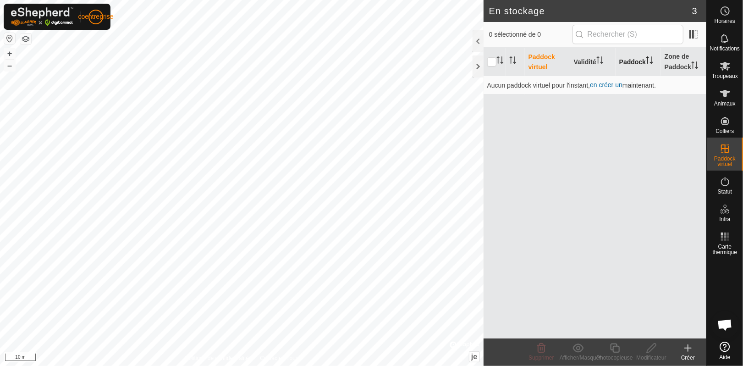
click at [643, 58] on font "Paddock" at bounding box center [633, 61] width 27 height 7
click at [533, 62] on th "Paddock virtuel" at bounding box center [547, 62] width 45 height 28
click at [721, 73] on font "Troupeaux" at bounding box center [725, 76] width 26 height 6
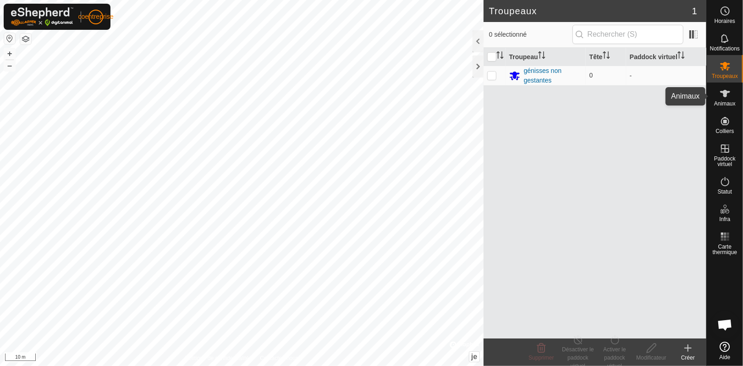
click at [723, 94] on icon at bounding box center [725, 93] width 11 height 11
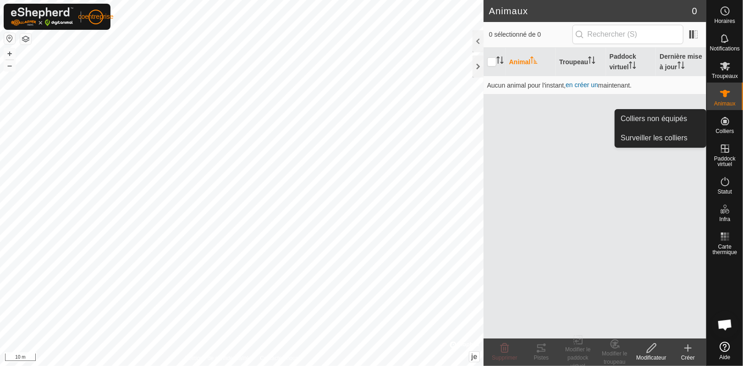
click at [725, 129] on font "Colliers" at bounding box center [725, 131] width 18 height 6
click at [724, 121] on icon at bounding box center [725, 121] width 8 height 8
click at [646, 116] on link "Colliers non équipés" at bounding box center [661, 119] width 91 height 18
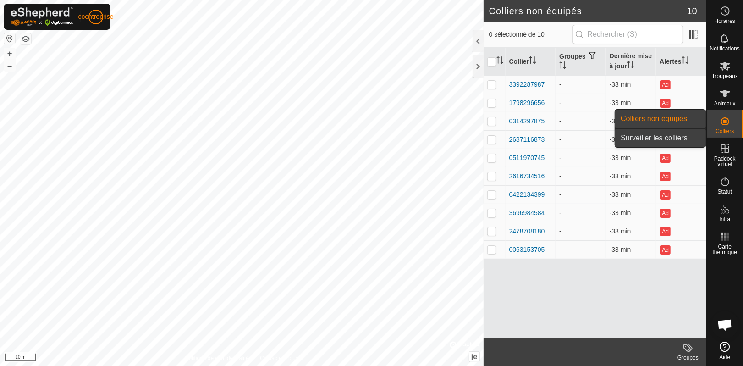
click at [670, 133] on link "Surveiller les colliers" at bounding box center [661, 138] width 91 height 18
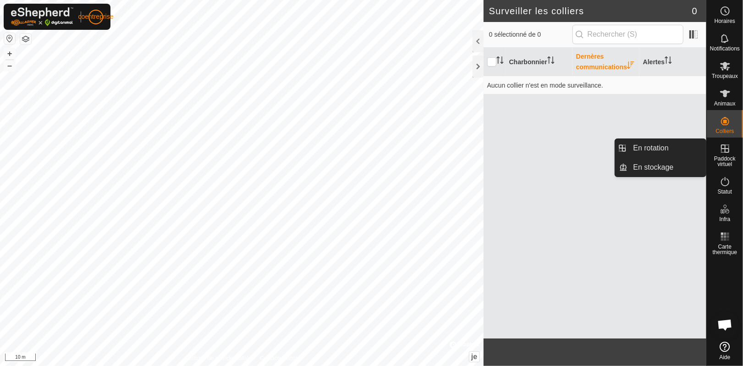
click at [728, 144] on icon at bounding box center [725, 148] width 11 height 11
click at [724, 153] on icon at bounding box center [725, 148] width 11 height 11
click at [652, 150] on link "En rotation" at bounding box center [667, 148] width 78 height 18
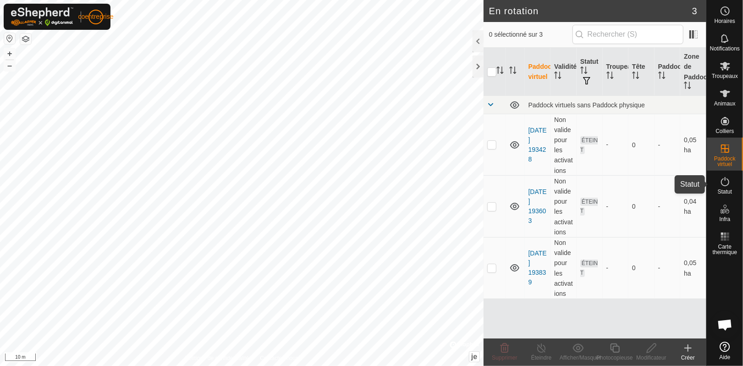
click at [729, 186] on icon at bounding box center [725, 181] width 11 height 11
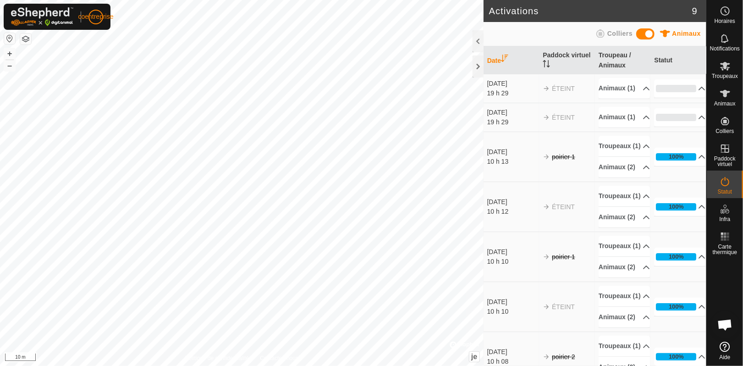
click at [614, 33] on font "Colliers" at bounding box center [620, 33] width 25 height 7
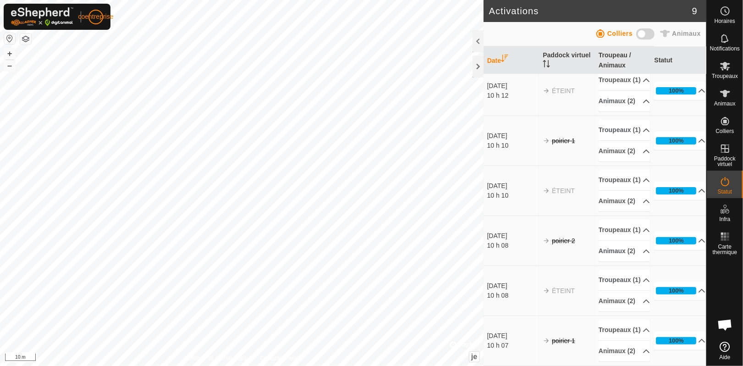
scroll to position [271, 0]
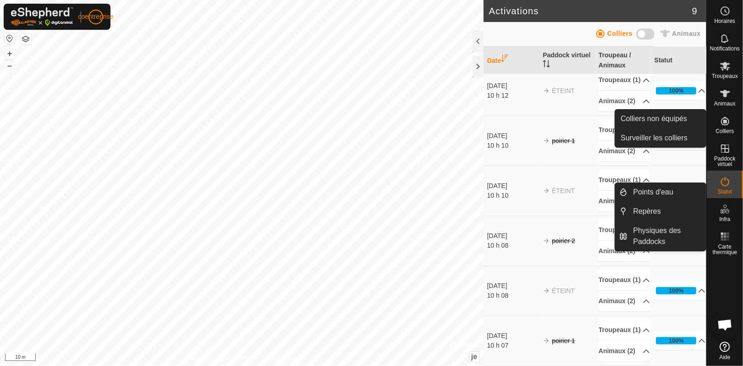
click at [723, 123] on icon at bounding box center [725, 121] width 11 height 11
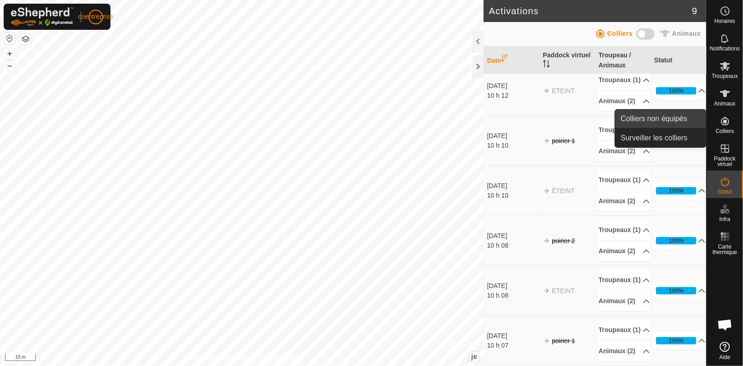
click at [676, 122] on link "Colliers non équipés" at bounding box center [661, 119] width 91 height 18
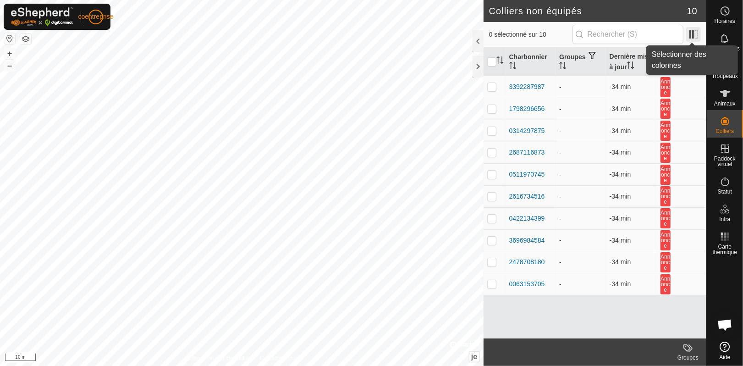
click at [691, 37] on span at bounding box center [694, 34] width 15 height 15
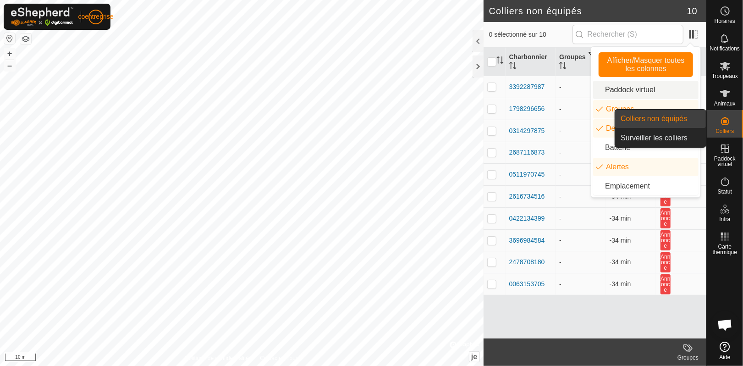
click at [721, 128] on font "Colliers" at bounding box center [725, 131] width 18 height 6
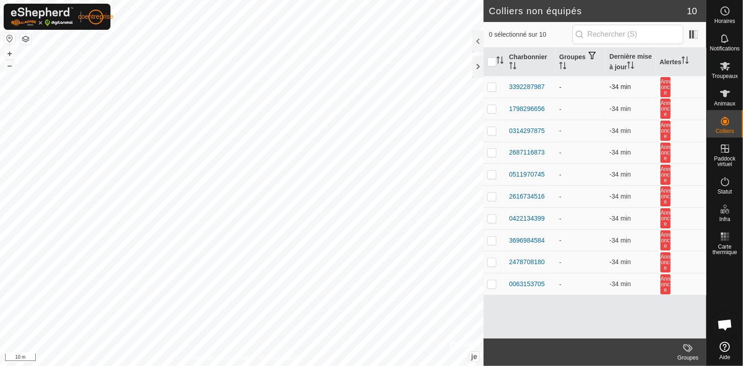
click at [492, 90] on p-checkbox at bounding box center [492, 86] width 9 height 7
checkbox input "true"
click at [493, 105] on p-checkbox at bounding box center [492, 108] width 9 height 7
checkbox input "true"
click at [492, 128] on p-checkbox at bounding box center [492, 130] width 9 height 7
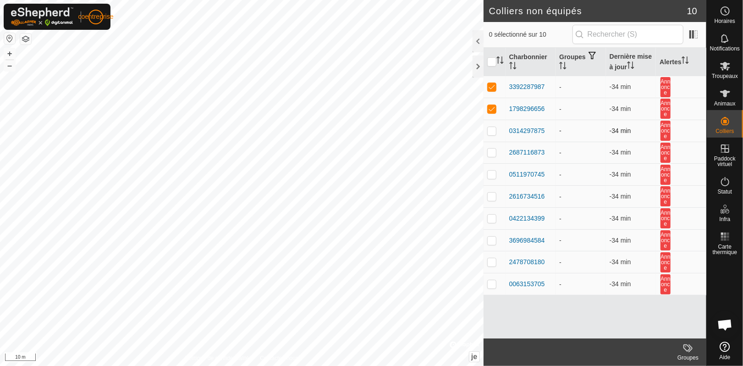
checkbox input "true"
click at [496, 151] on p-tablecheckbox at bounding box center [492, 152] width 9 height 7
checkbox input "true"
click at [490, 175] on p-checkbox at bounding box center [492, 174] width 9 height 7
checkbox input "true"
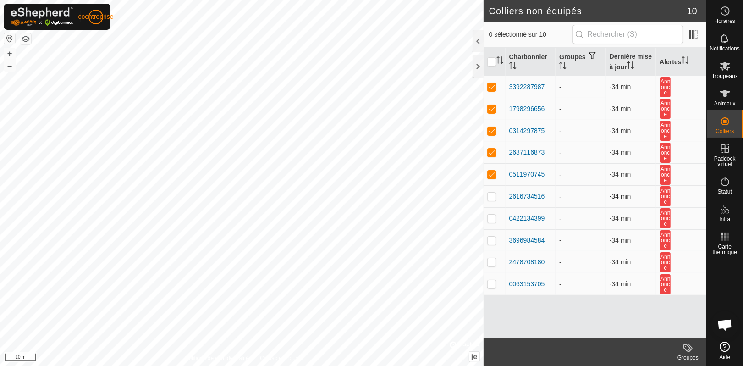
click at [490, 200] on p-checkbox at bounding box center [492, 196] width 9 height 7
checkbox input "true"
click at [492, 215] on p-checkbox at bounding box center [492, 218] width 9 height 7
checkbox input "true"
click at [493, 242] on p-checkbox at bounding box center [492, 240] width 9 height 7
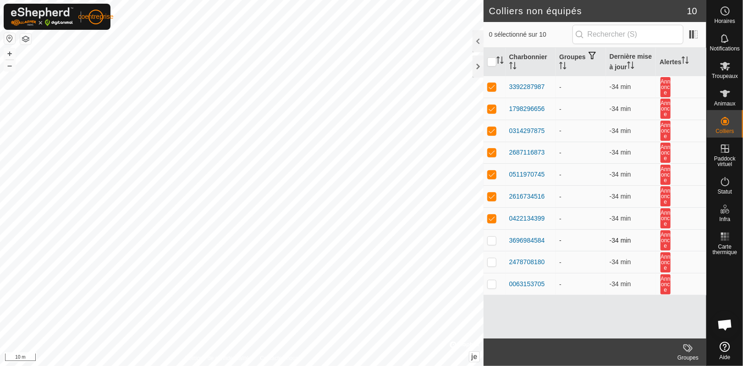
checkbox input "true"
click at [492, 262] on p-checkbox at bounding box center [492, 261] width 9 height 7
checkbox input "true"
click at [493, 286] on p-checkbox at bounding box center [492, 283] width 9 height 7
checkbox input "true"
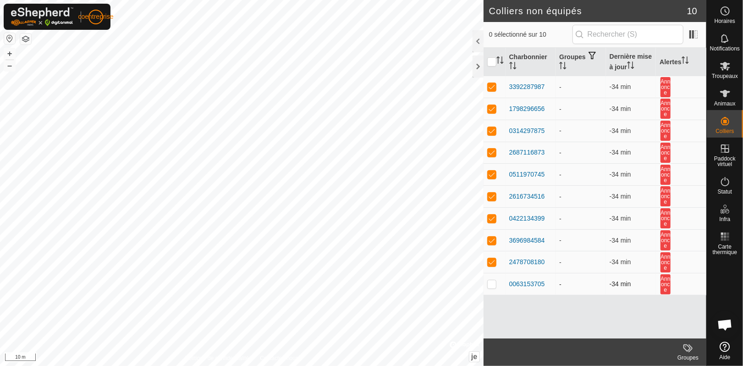
checkbox input "true"
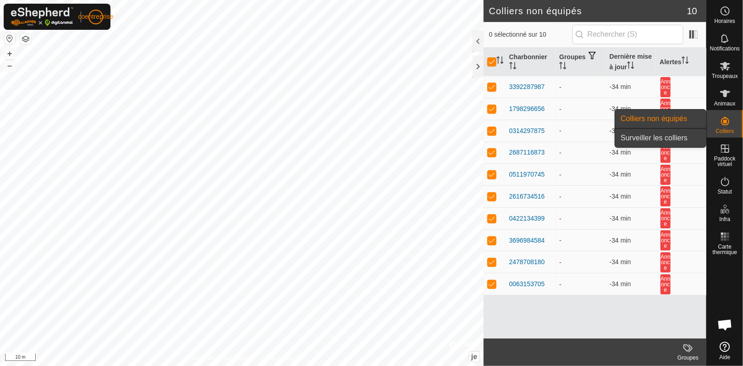
click at [665, 137] on link "Surveiller les colliers" at bounding box center [661, 138] width 91 height 18
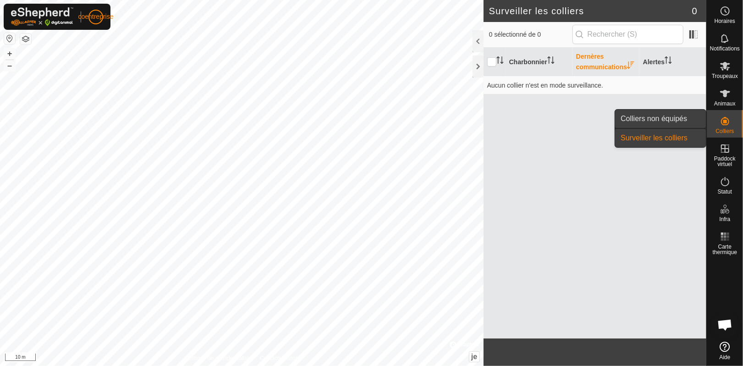
click at [670, 118] on link "Colliers non équipés" at bounding box center [661, 119] width 91 height 18
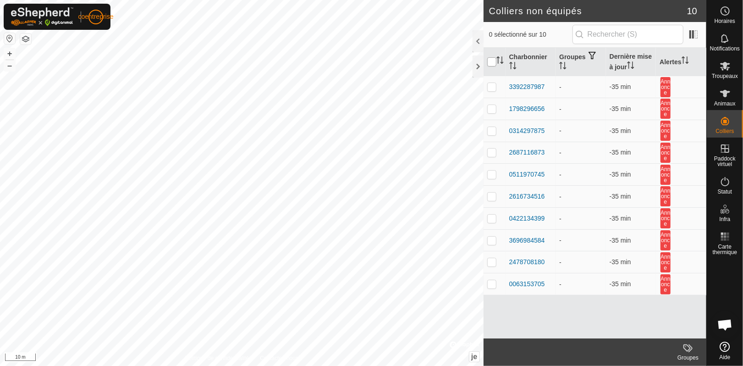
click at [495, 61] on input "checkbox" at bounding box center [492, 61] width 9 height 9
checkbox input "true"
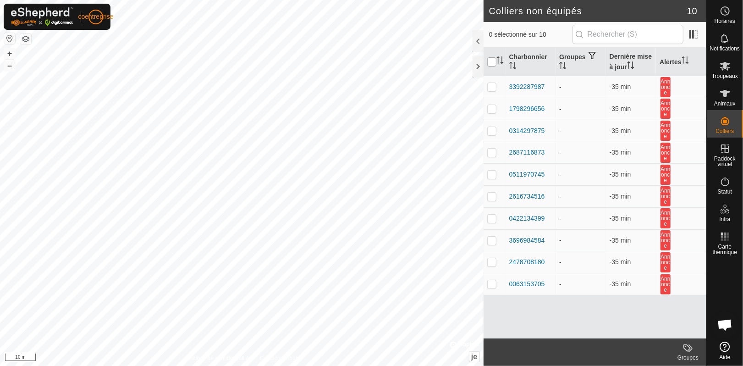
checkbox input "true"
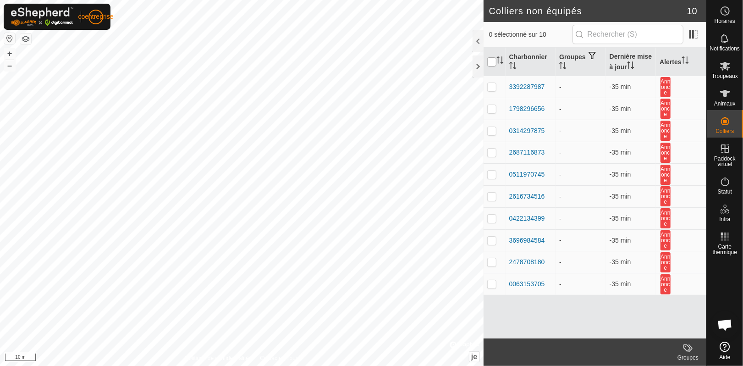
checkbox input "true"
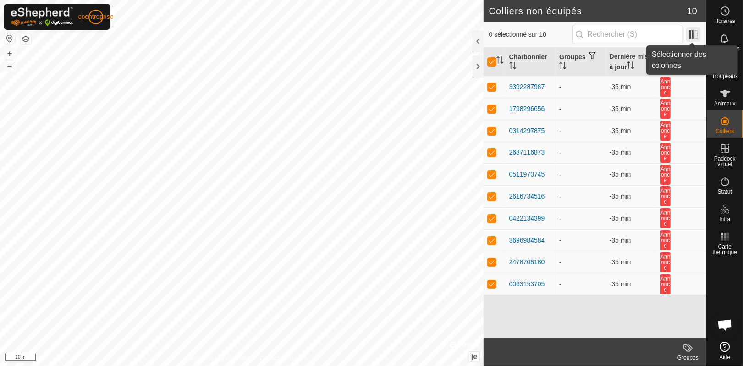
click at [693, 37] on span at bounding box center [694, 34] width 15 height 15
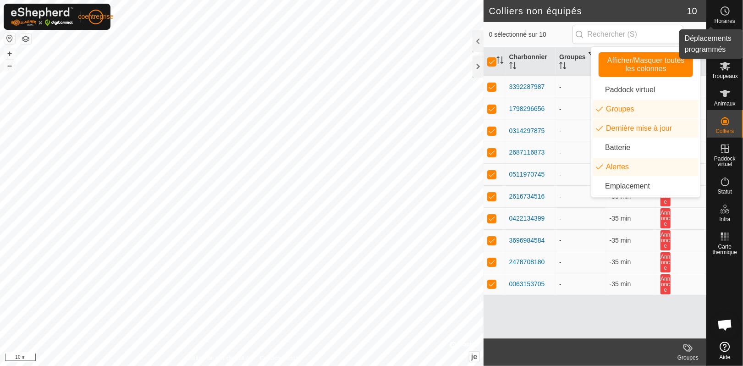
click at [725, 17] on es-schedule-vp-svg-icon at bounding box center [725, 11] width 17 height 15
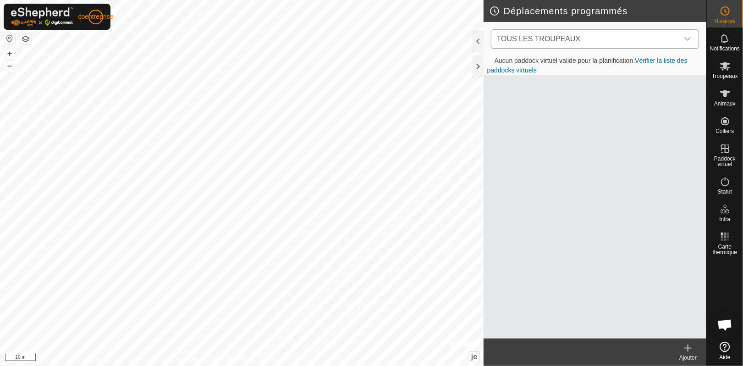
click at [681, 39] on div "déclencheur déroulant" at bounding box center [688, 39] width 18 height 18
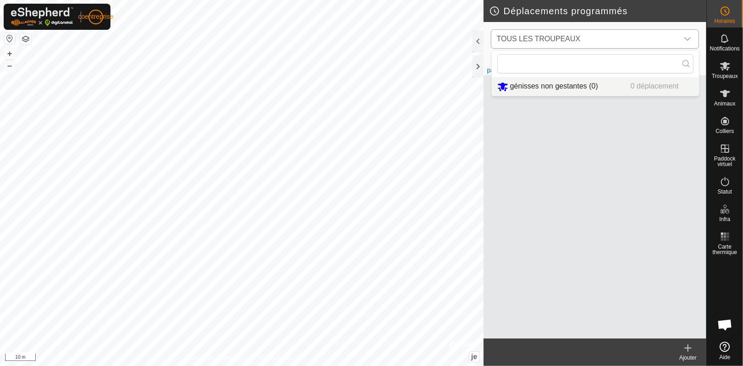
click at [567, 90] on li "génisses non gestantes (0) 0 déplacement" at bounding box center [595, 86] width 207 height 19
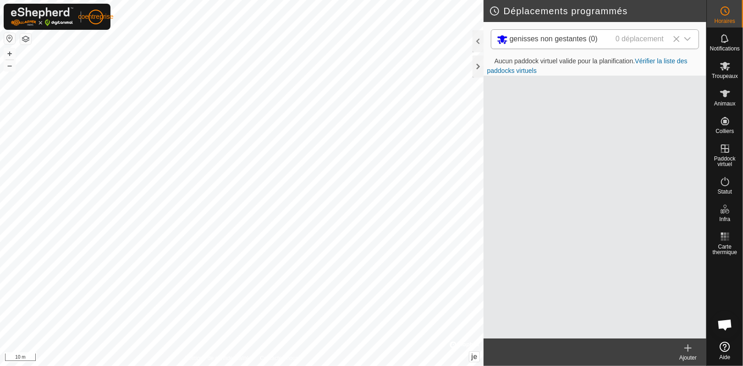
click at [646, 61] on font "Vérifier la liste des paddocks virtuels" at bounding box center [588, 65] width 200 height 17
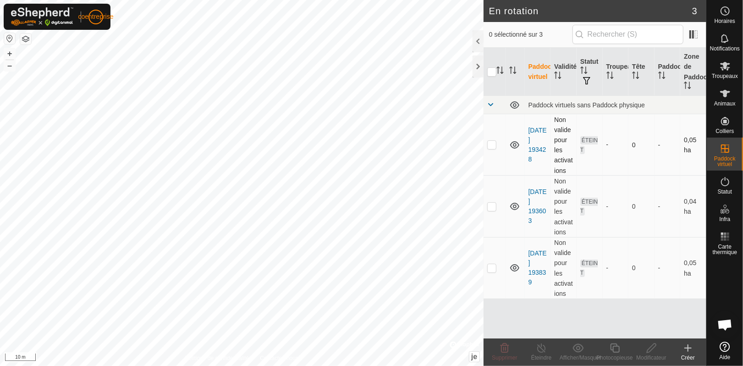
click at [492, 148] on p-checkbox at bounding box center [492, 144] width 9 height 7
checkbox input "true"
click at [490, 207] on p-checkbox at bounding box center [492, 206] width 9 height 7
checkbox input "true"
click at [490, 266] on p-checkbox at bounding box center [492, 267] width 9 height 7
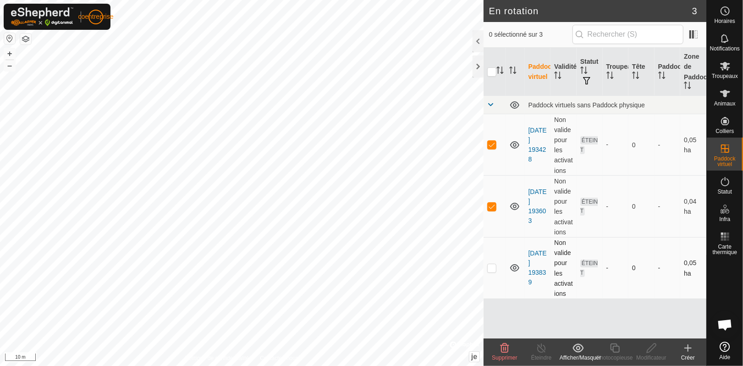
checkbox input "true"
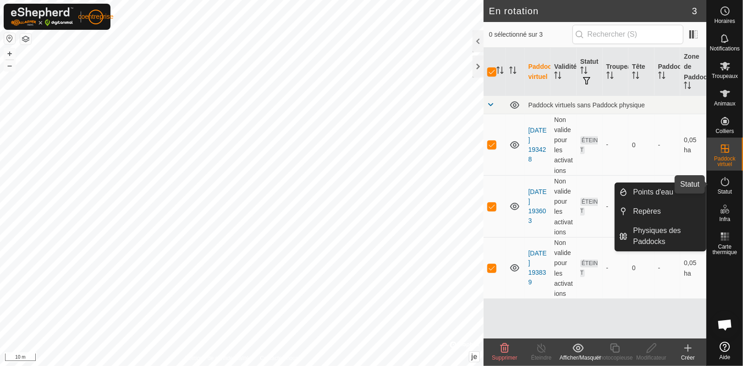
click at [724, 184] on icon at bounding box center [725, 181] width 11 height 11
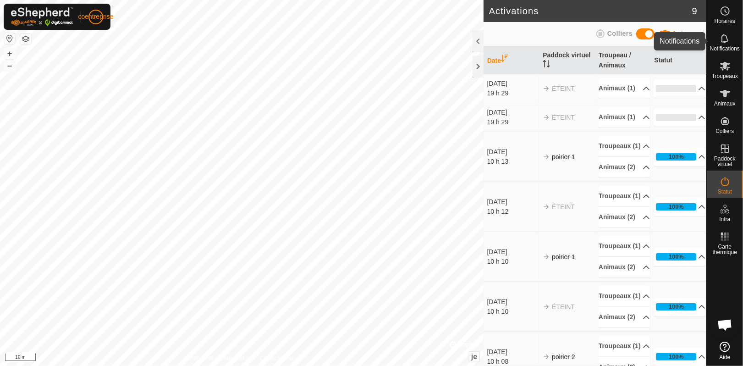
click at [727, 43] on icon at bounding box center [725, 38] width 11 height 11
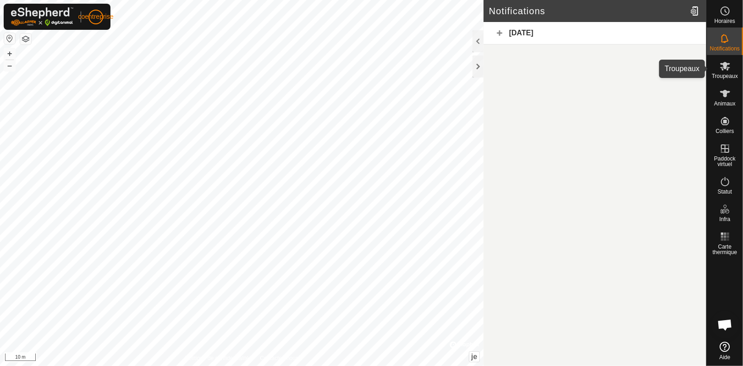
click at [727, 66] on icon at bounding box center [725, 66] width 11 height 11
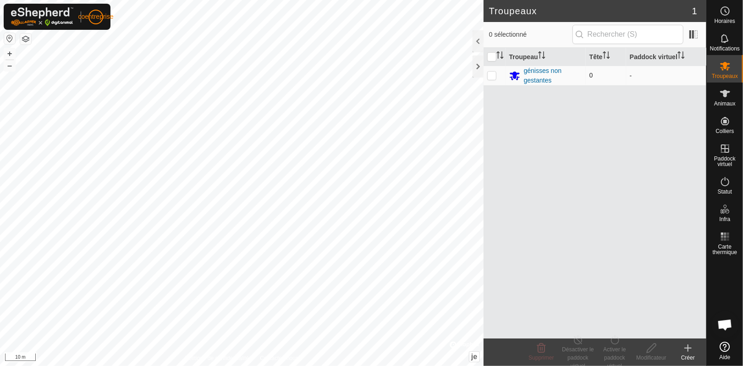
click at [494, 74] on p-checkbox at bounding box center [492, 75] width 9 height 7
checkbox input "true"
click at [539, 353] on icon at bounding box center [542, 348] width 9 height 9
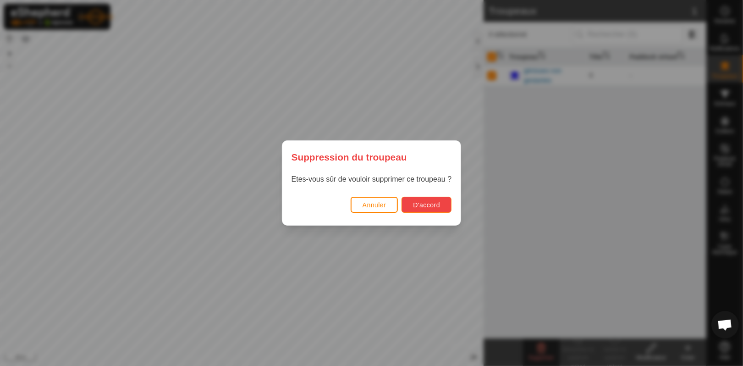
click at [439, 205] on font "D'accord" at bounding box center [426, 204] width 27 height 7
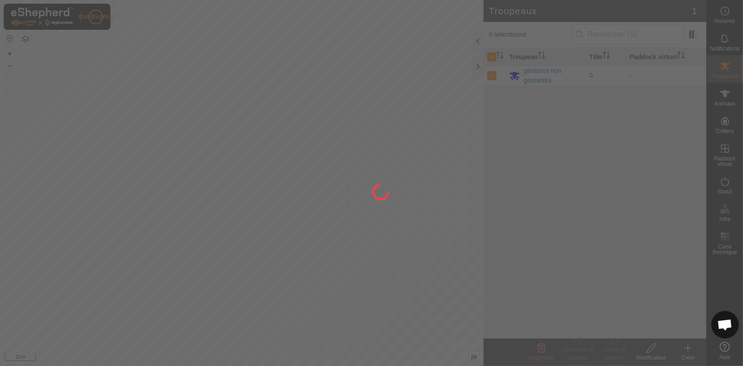
checkbox input "false"
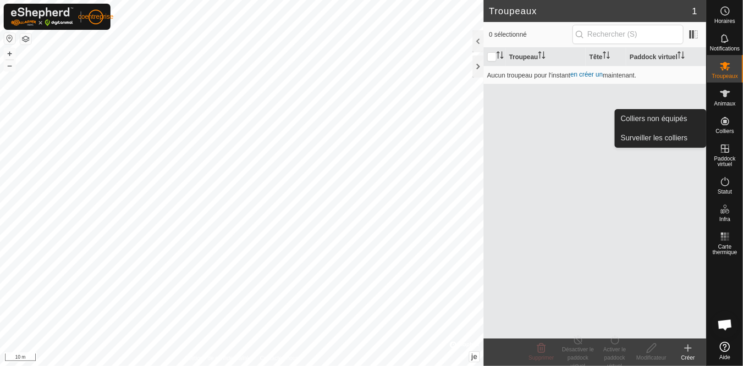
click at [723, 123] on icon at bounding box center [725, 121] width 11 height 11
click at [638, 143] on link "Surveiller les colliers" at bounding box center [661, 138] width 91 height 18
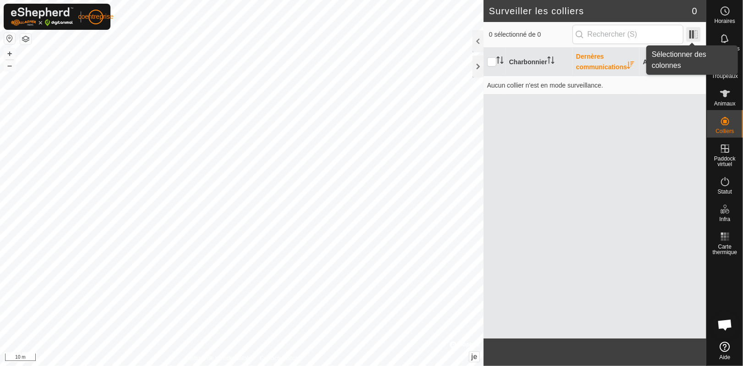
click at [694, 31] on span at bounding box center [694, 34] width 15 height 15
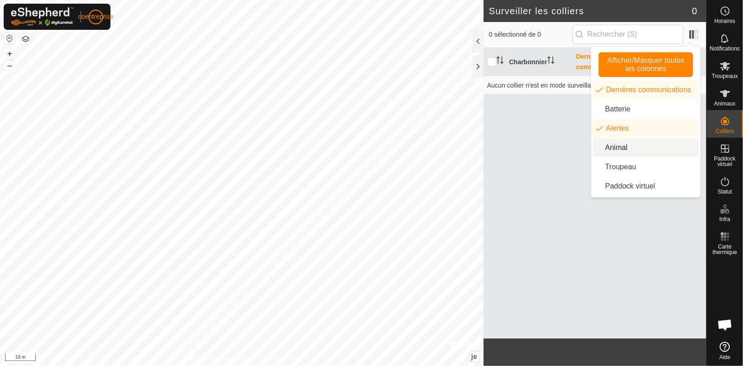
click at [627, 147] on li "Animal" at bounding box center [645, 148] width 105 height 18
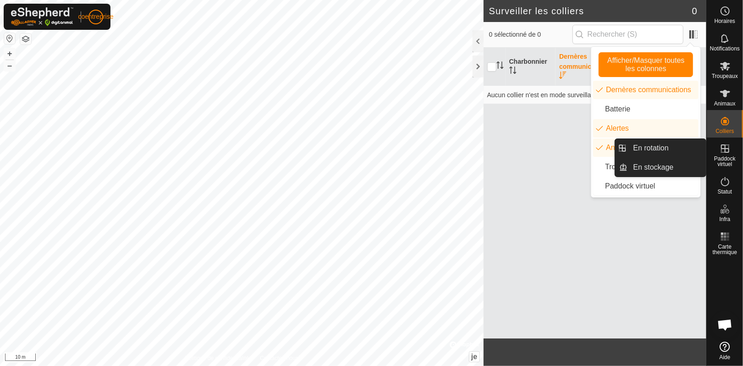
click at [716, 162] on span "Paddock virtuel" at bounding box center [726, 161] width 32 height 11
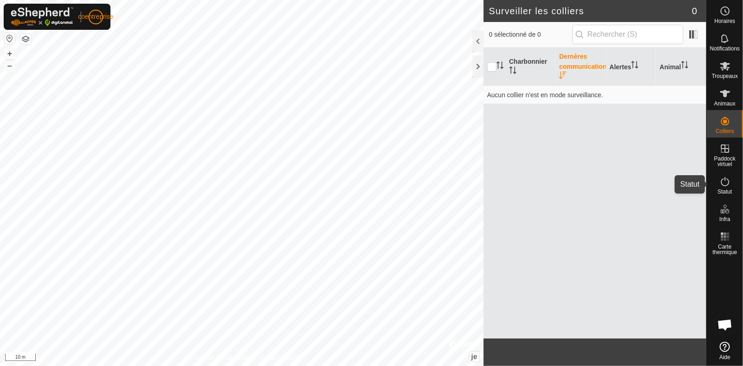
click at [726, 186] on icon at bounding box center [725, 181] width 11 height 11
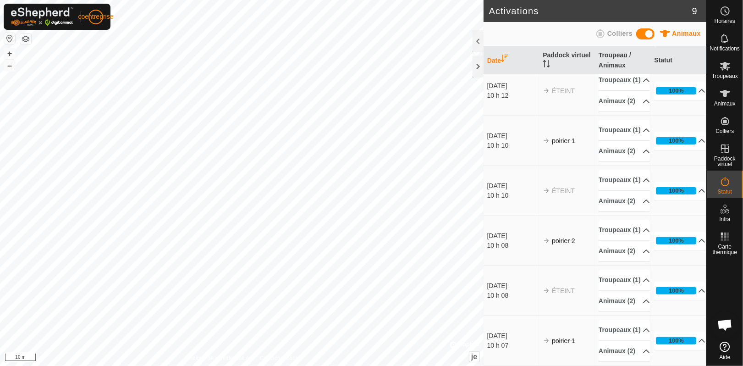
scroll to position [271, 0]
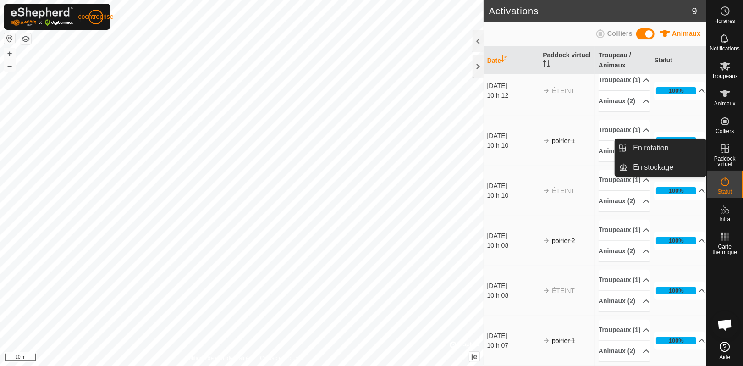
click at [728, 153] on icon at bounding box center [725, 148] width 11 height 11
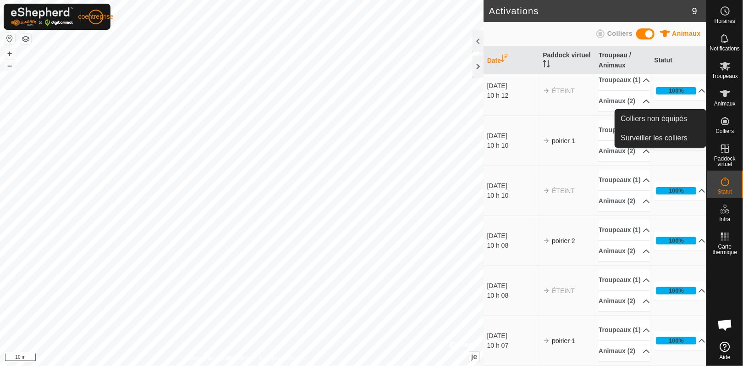
click at [676, 138] on link "Surveiller les colliers" at bounding box center [661, 138] width 91 height 18
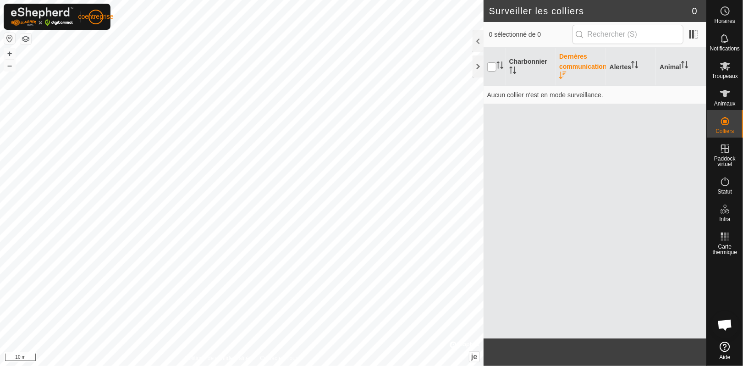
click at [488, 65] on input "checkbox" at bounding box center [492, 66] width 9 height 9
click at [495, 68] on input "checkbox" at bounding box center [492, 66] width 9 height 9
click at [492, 68] on input "checkbox" at bounding box center [492, 66] width 9 height 9
checkbox input "true"
click at [727, 91] on icon at bounding box center [726, 93] width 10 height 7
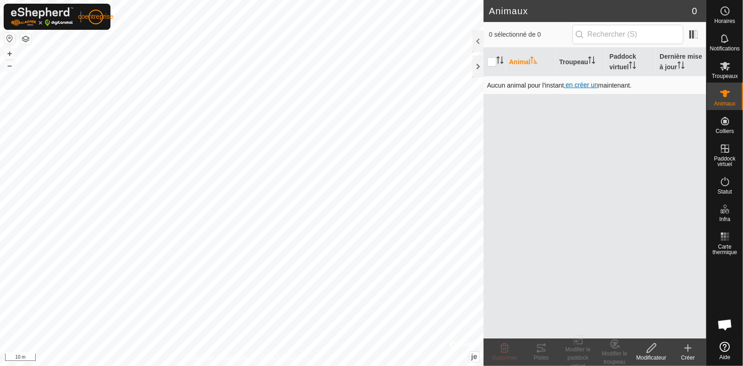
click at [582, 86] on font "en créer un" at bounding box center [582, 84] width 33 height 7
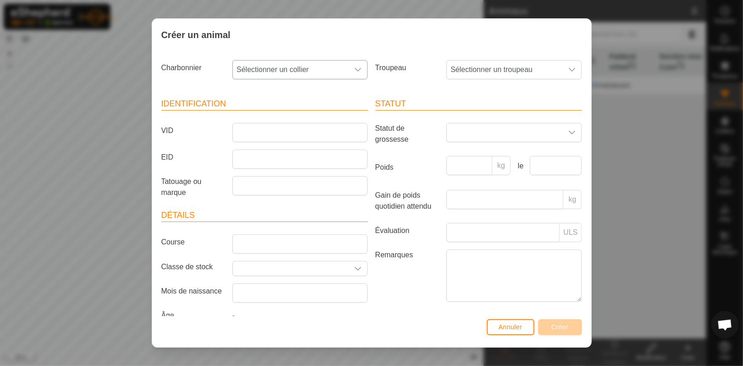
click at [356, 72] on icon "déclencheur déroulant" at bounding box center [358, 69] width 7 height 7
click at [274, 130] on li "3392287987" at bounding box center [299, 136] width 132 height 18
click at [355, 69] on icon "déclencheur déroulant" at bounding box center [358, 69] width 7 height 7
click at [375, 48] on div "Créer un animal" at bounding box center [371, 35] width 439 height 32
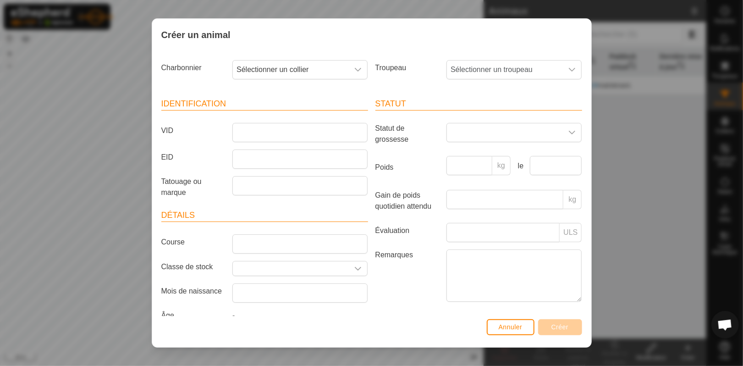
click at [280, 38] on div "Créer un animal" at bounding box center [371, 35] width 439 height 32
click at [267, 133] on input "VID" at bounding box center [300, 132] width 135 height 19
click at [563, 69] on div "déclencheur déroulant" at bounding box center [572, 70] width 18 height 18
click at [570, 69] on icon "déclencheur déroulant" at bounding box center [573, 70] width 6 height 4
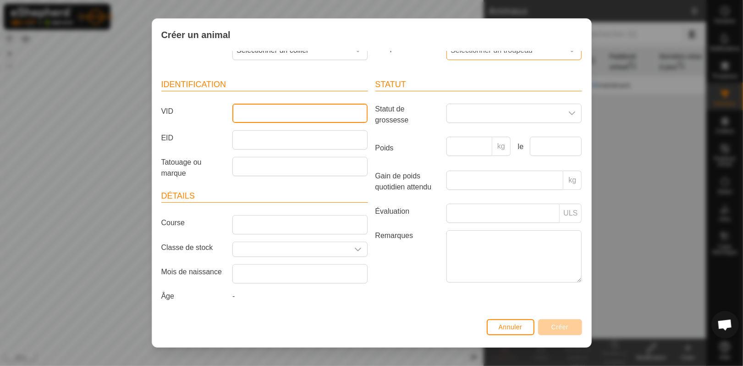
click at [250, 119] on input "VID" at bounding box center [300, 113] width 135 height 19
type input "3666"
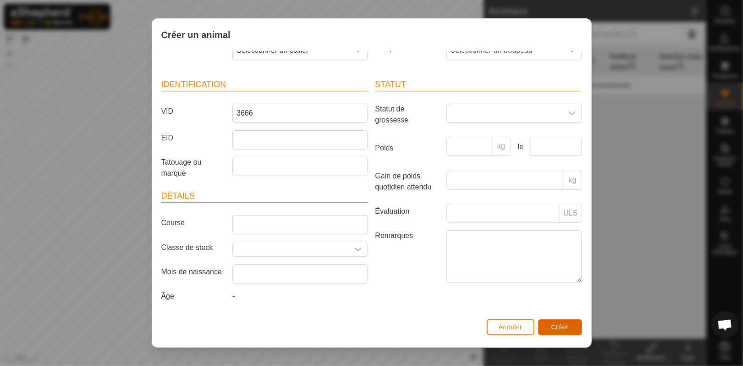
click at [559, 327] on font "Créer" at bounding box center [560, 326] width 17 height 7
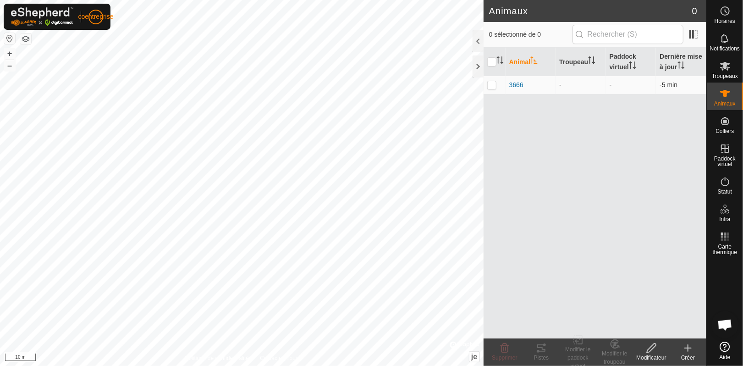
click at [492, 83] on p-checkbox at bounding box center [492, 84] width 9 height 7
checkbox input "true"
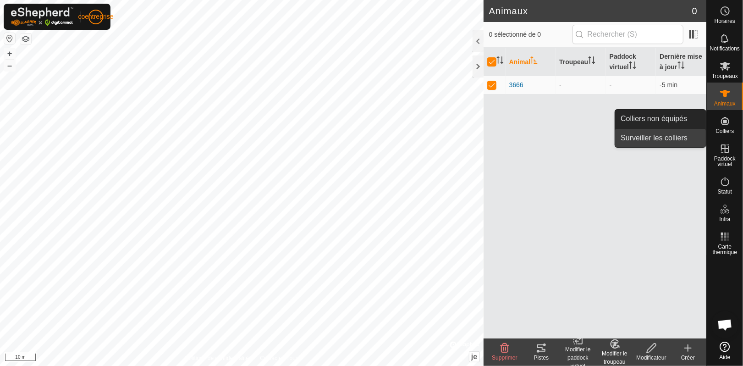
click at [667, 138] on link "Surveiller les colliers" at bounding box center [661, 138] width 91 height 18
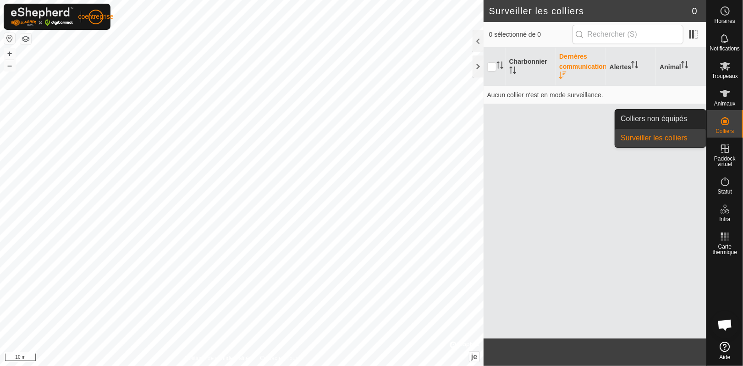
click at [715, 117] on div "Colliers" at bounding box center [725, 124] width 36 height 28
click at [654, 118] on link "Colliers non équipés" at bounding box center [661, 119] width 91 height 18
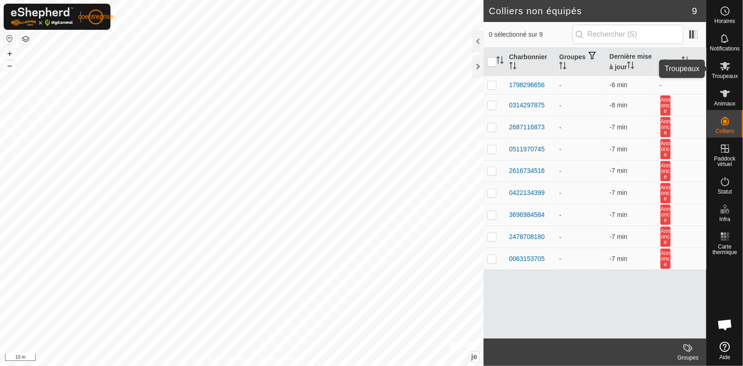
click at [734, 70] on div "Troupeaux" at bounding box center [725, 69] width 36 height 28
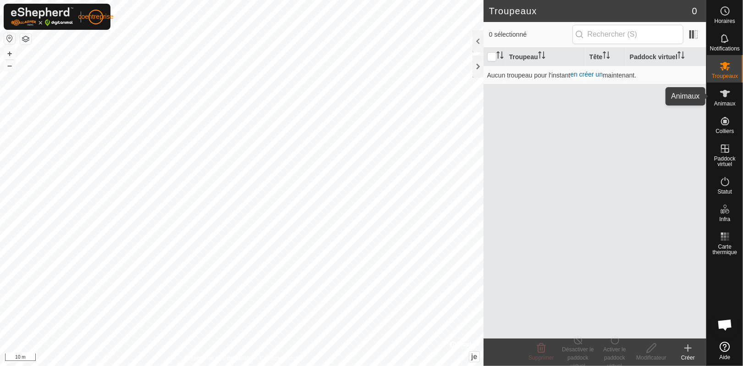
click at [729, 97] on icon at bounding box center [725, 93] width 11 height 11
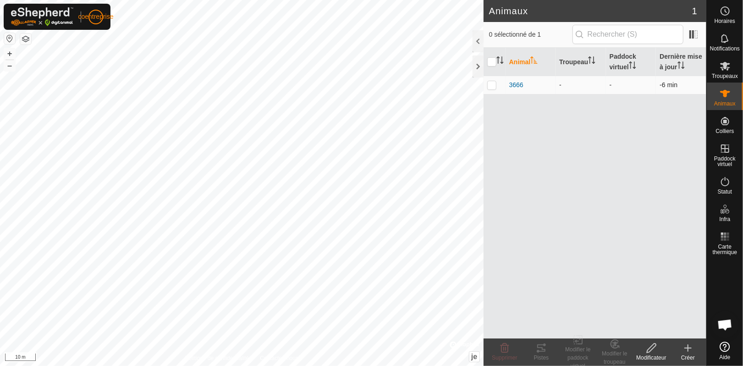
click at [492, 87] on p-checkbox at bounding box center [492, 84] width 9 height 7
checkbox input "true"
click at [516, 89] on span "3666" at bounding box center [517, 85] width 14 height 10
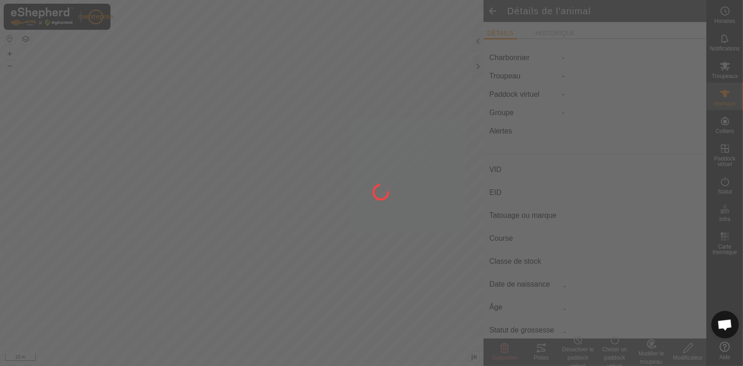
type input "3666"
type input "-"
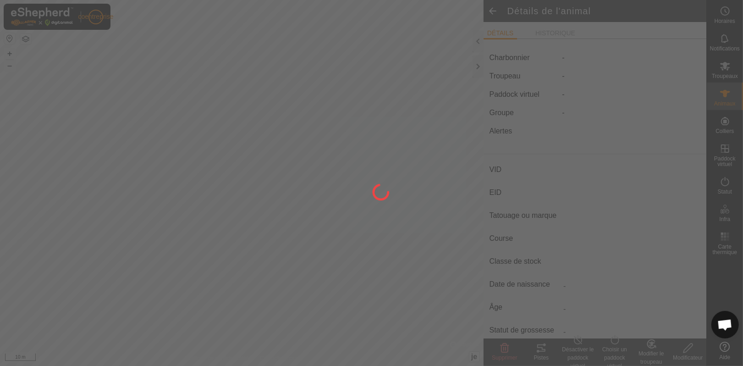
type input "0 kg"
type input "-"
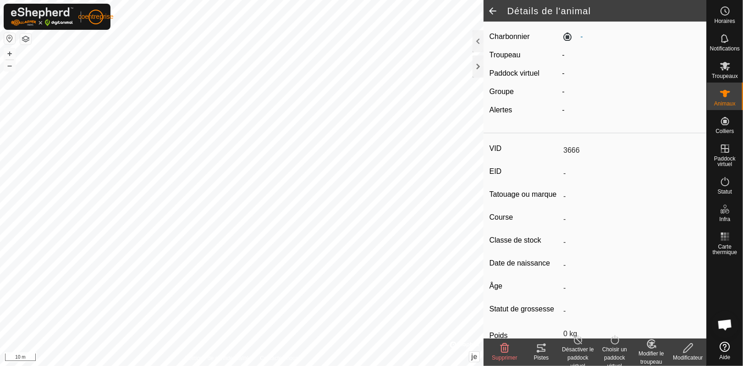
scroll to position [5, 0]
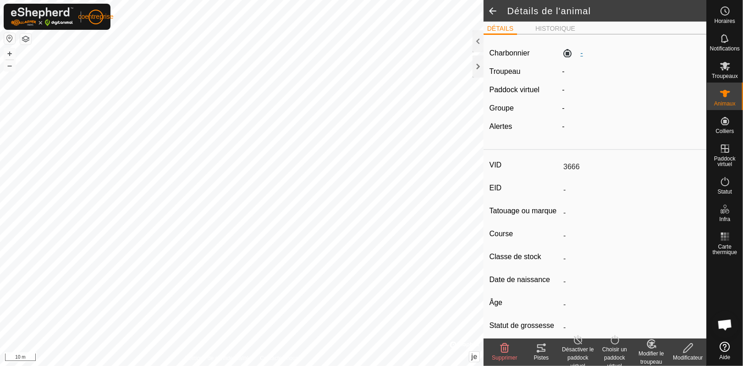
click at [562, 49] on label "-" at bounding box center [572, 53] width 21 height 11
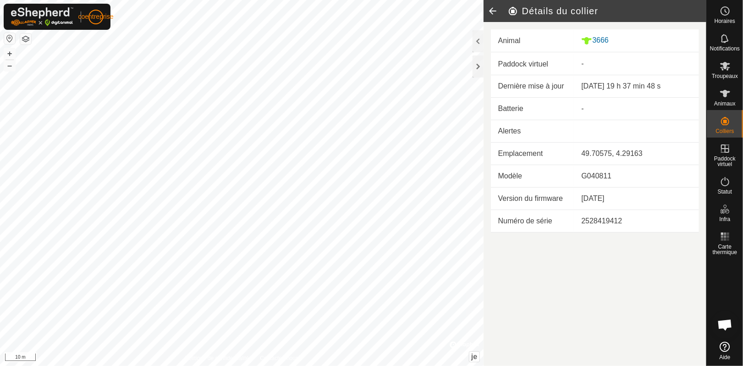
click at [487, 8] on icon at bounding box center [493, 11] width 18 height 22
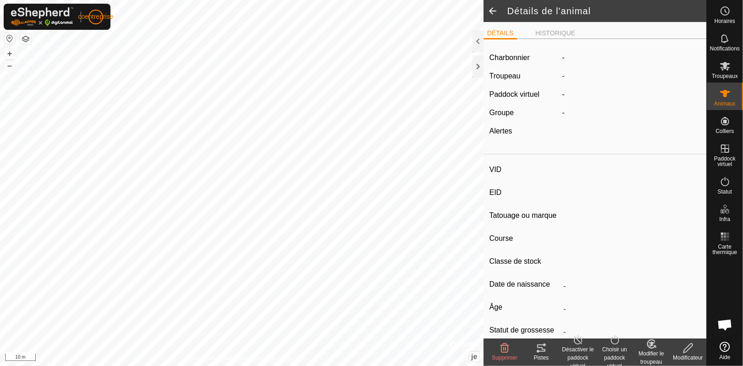
type input "3666"
type input "-"
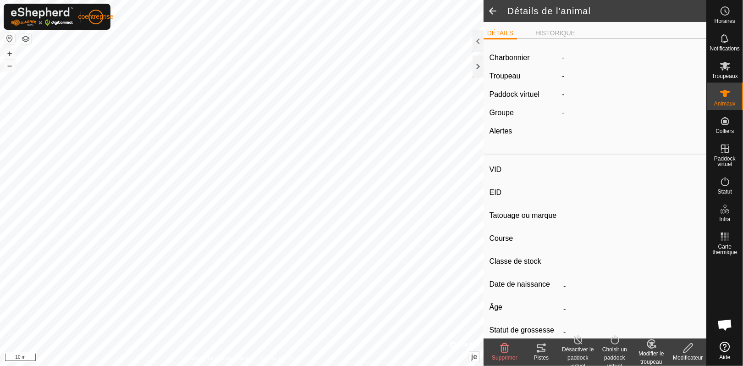
type input "0 kg"
type input "-"
click at [487, 8] on span at bounding box center [493, 11] width 18 height 22
